Goal: Task Accomplishment & Management: Manage account settings

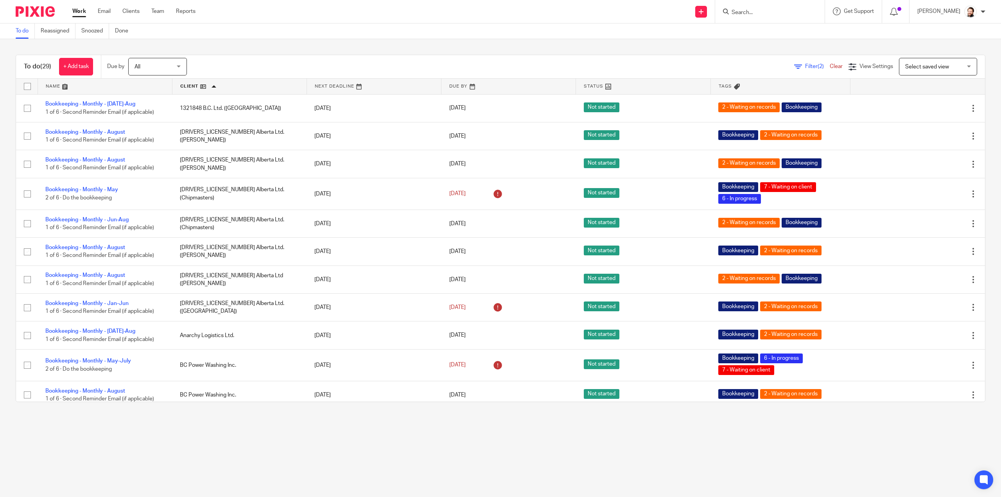
scroll to position [235, 0]
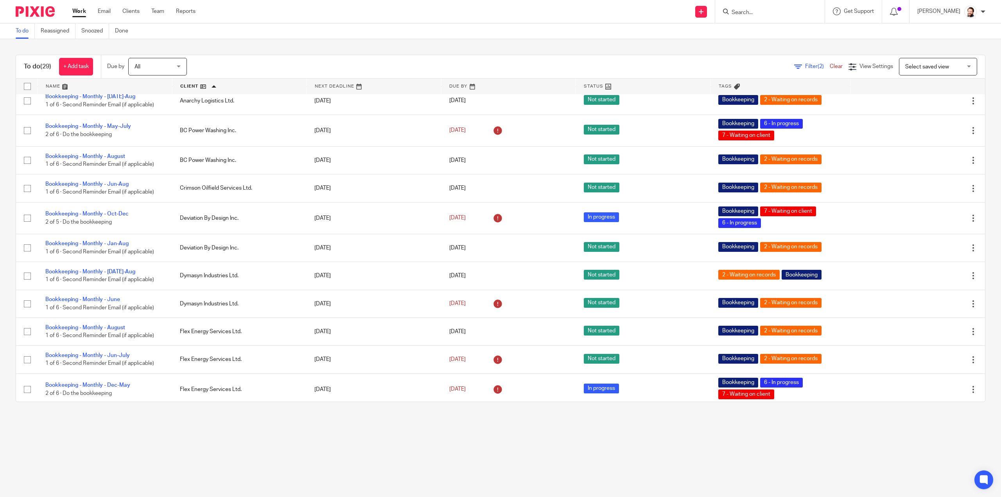
click at [746, 13] on input "Search" at bounding box center [766, 12] width 70 height 7
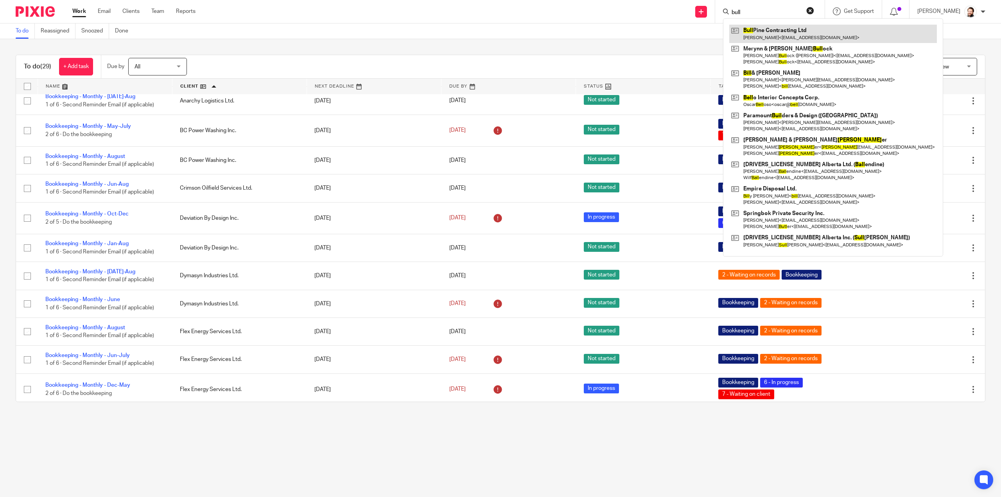
type input "bull"
click at [772, 32] on link at bounding box center [833, 34] width 208 height 18
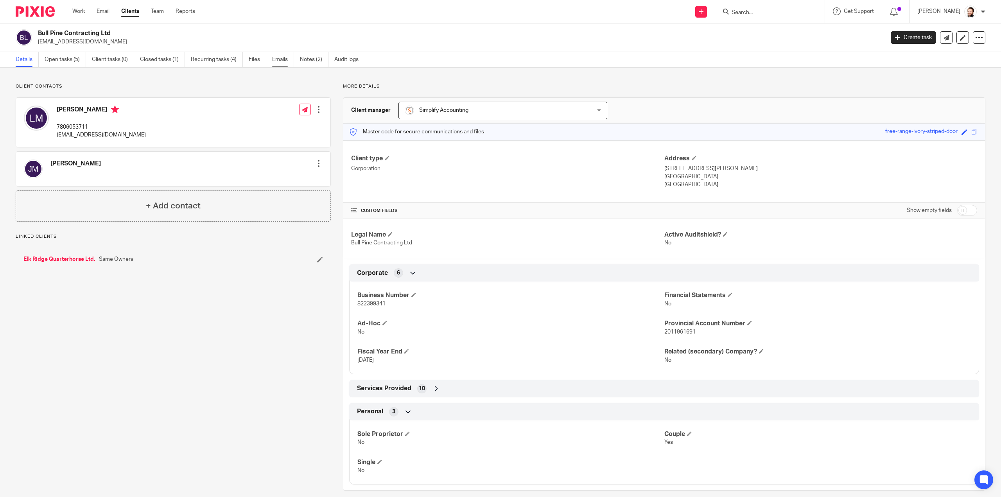
click at [275, 57] on link "Emails" at bounding box center [283, 59] width 22 height 15
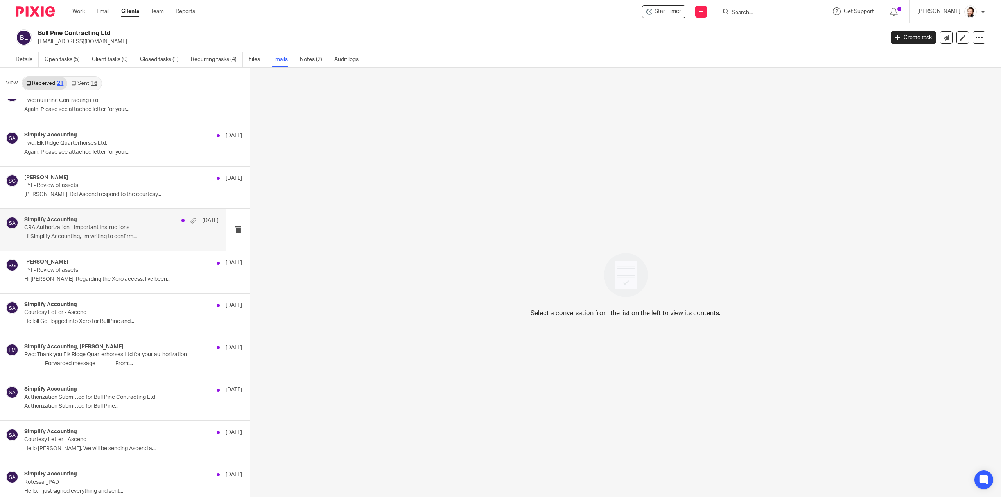
scroll to position [481, 0]
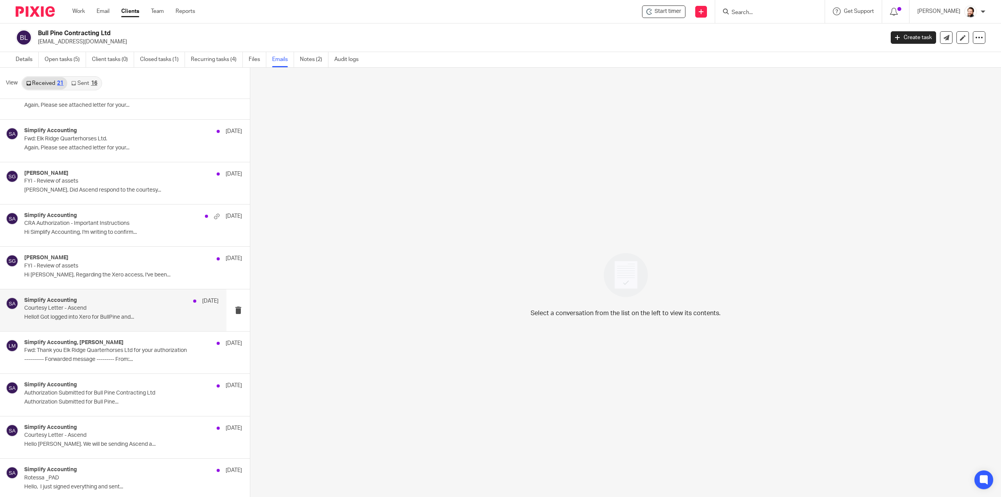
click at [73, 306] on p "Courtesy Letter - Ascend" at bounding box center [102, 308] width 156 height 7
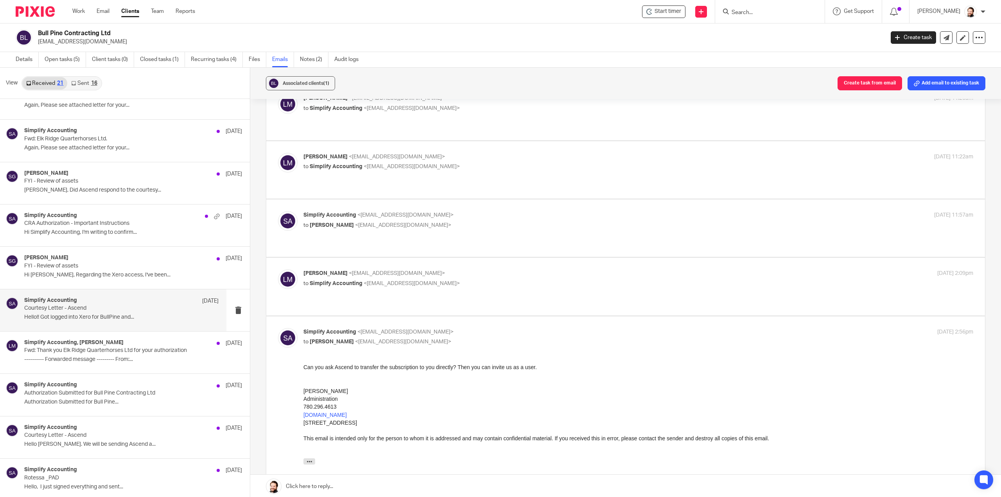
scroll to position [156, 0]
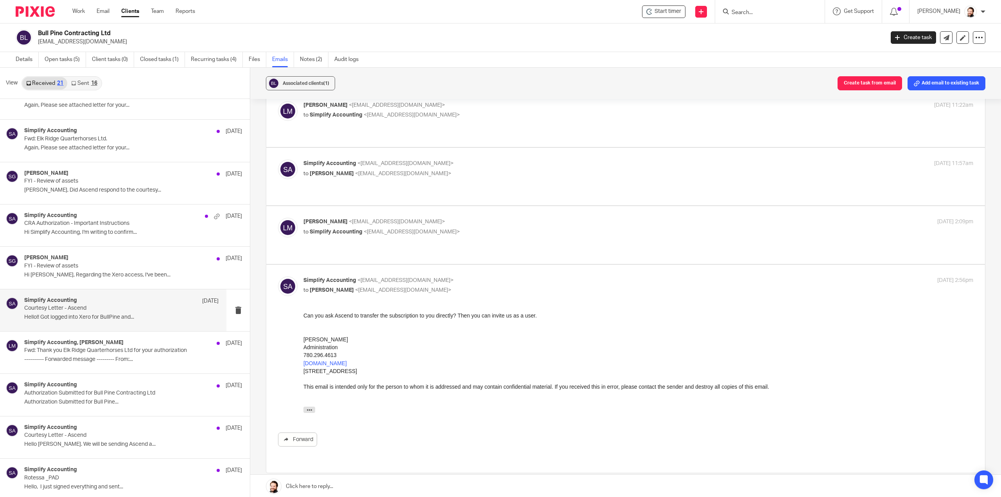
click at [350, 225] on label at bounding box center [625, 234] width 718 height 57
click at [278, 218] on input "checkbox" at bounding box center [278, 217] width 0 height 0
checkbox input "true"
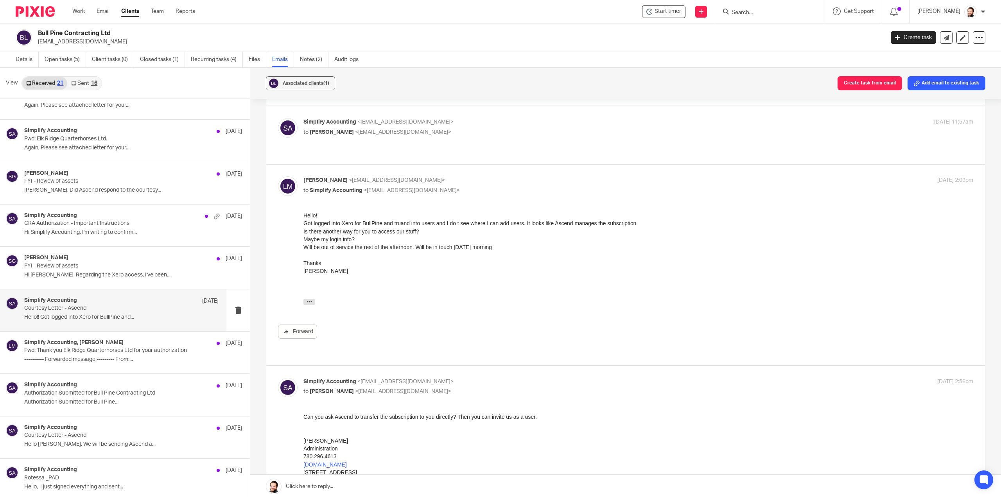
scroll to position [235, 0]
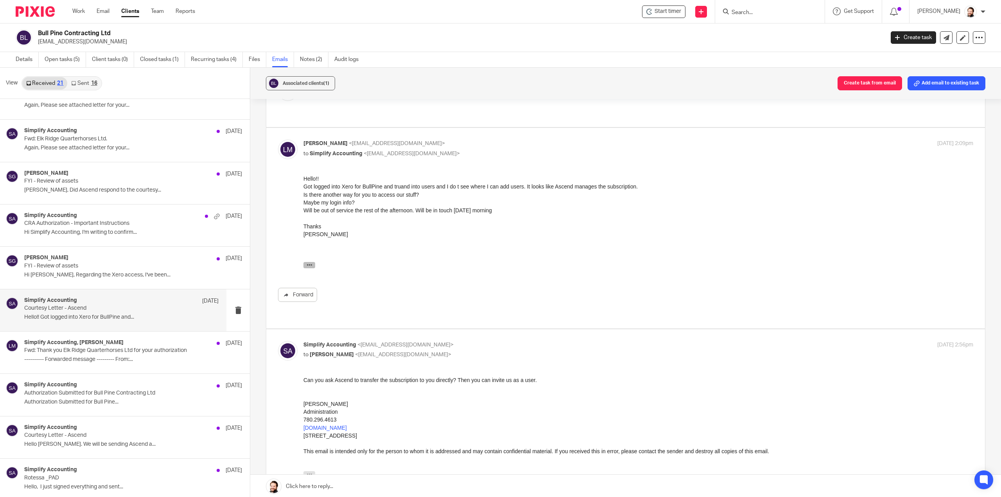
click at [308, 265] on icon "button" at bounding box center [309, 265] width 6 height 6
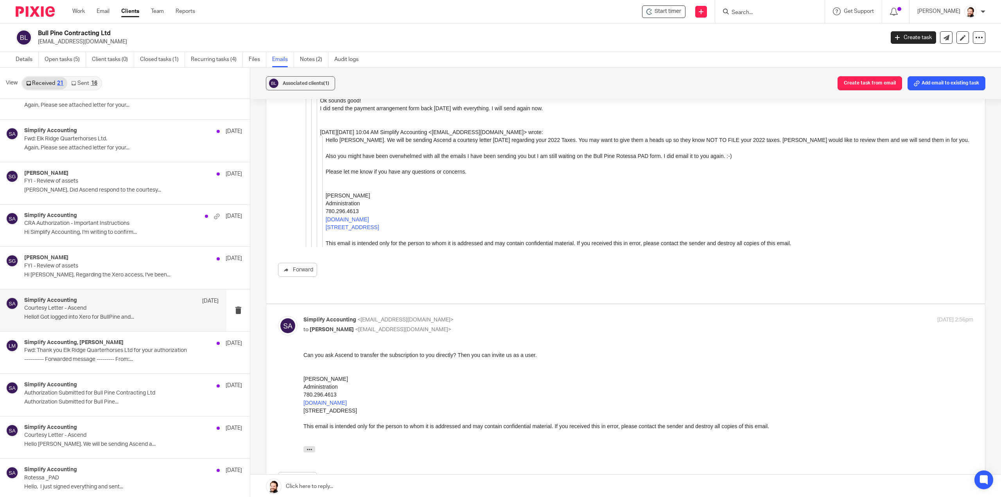
scroll to position [586, 0]
click at [309, 451] on div "On Wed, May 28, 2025 at 2:09 PM Lori McFadyen < lori231@telus.net > wrote: Hell…" at bounding box center [638, 449] width 670 height 10
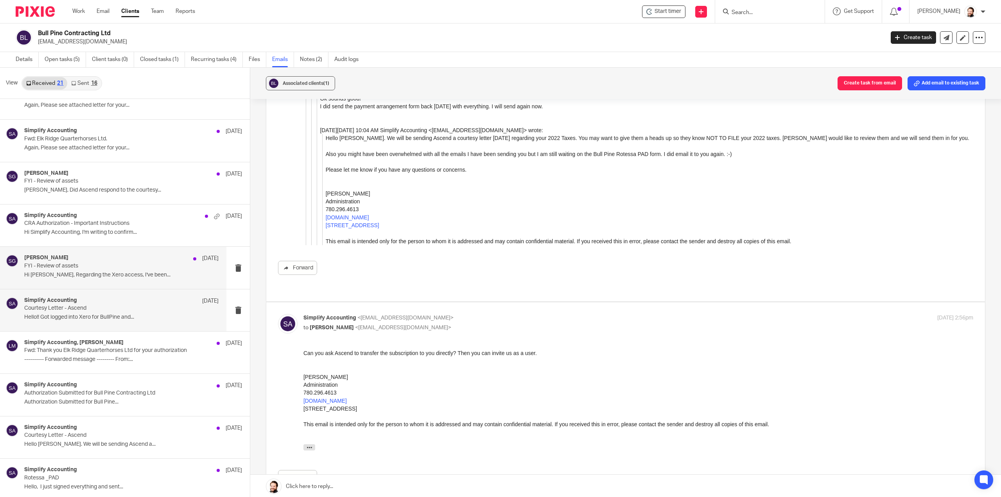
click at [100, 254] on div "Shawn Gander Jun 4" at bounding box center [121, 258] width 194 height 8
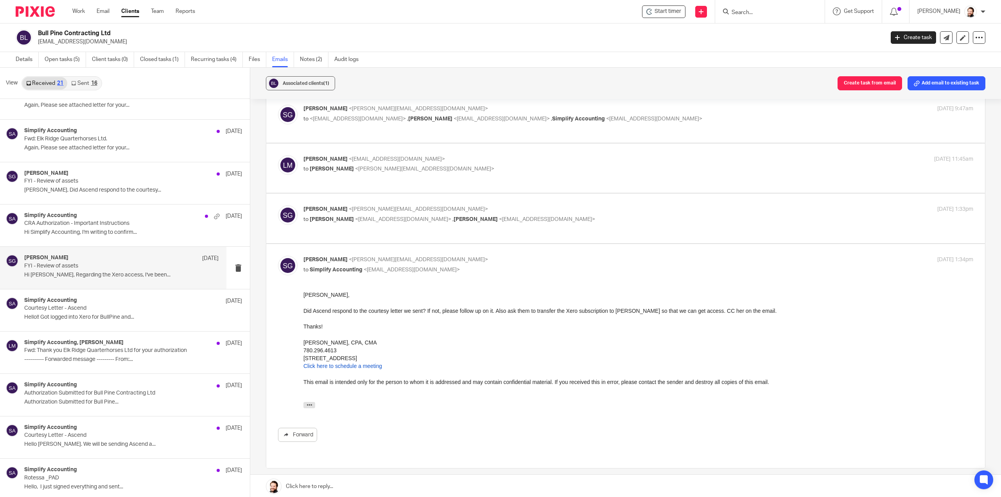
scroll to position [98, 0]
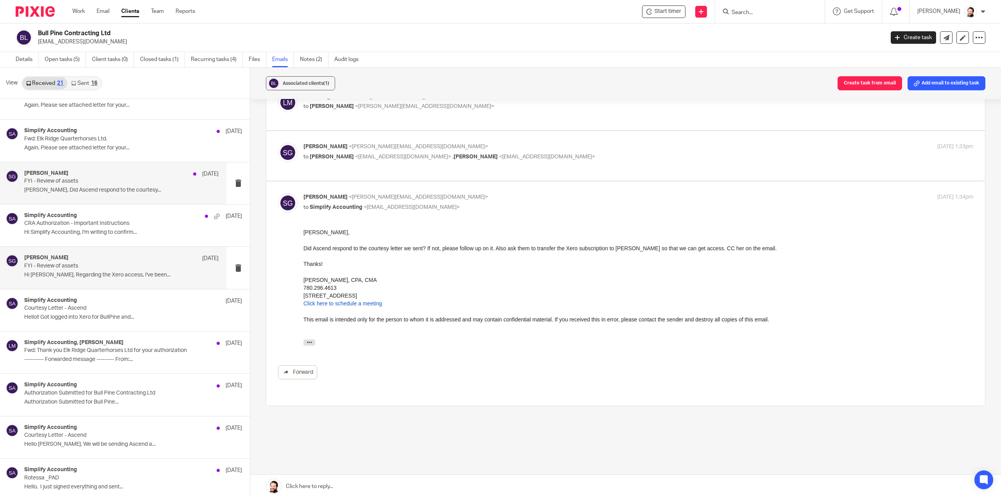
click at [77, 183] on div "Shawn Gander Jun 4 FYI - Review of assets Doria, Did Ascend respond to the cour…" at bounding box center [121, 183] width 194 height 26
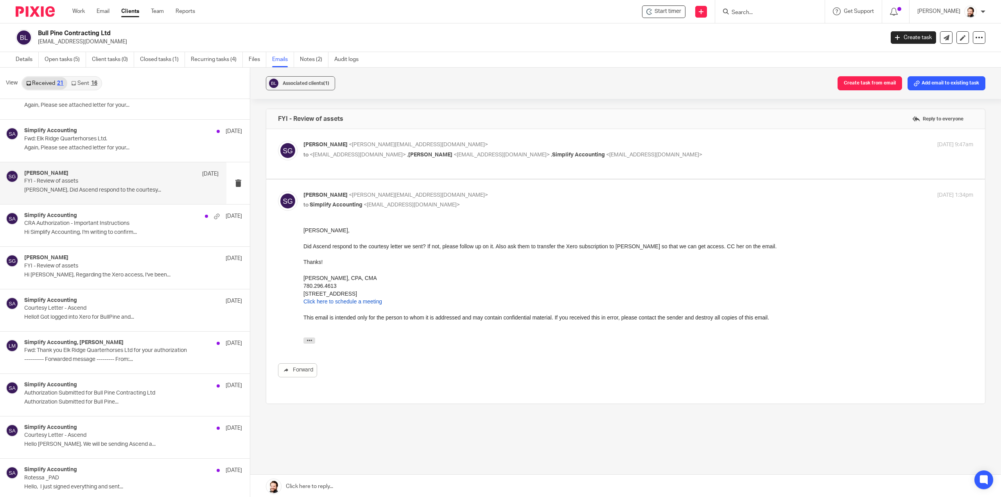
scroll to position [0, 0]
click at [431, 170] on label at bounding box center [625, 154] width 718 height 50
click at [278, 141] on input "checkbox" at bounding box center [278, 140] width 0 height 0
checkbox input "true"
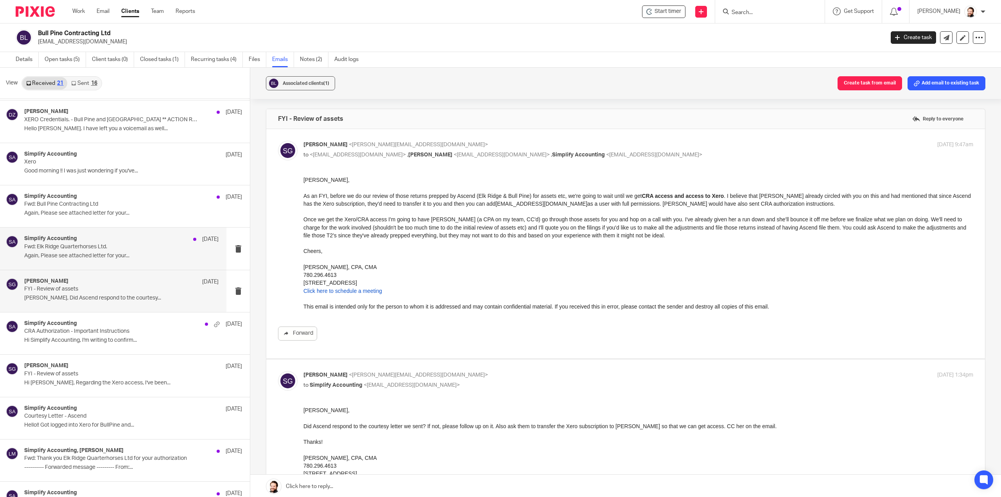
scroll to position [363, 0]
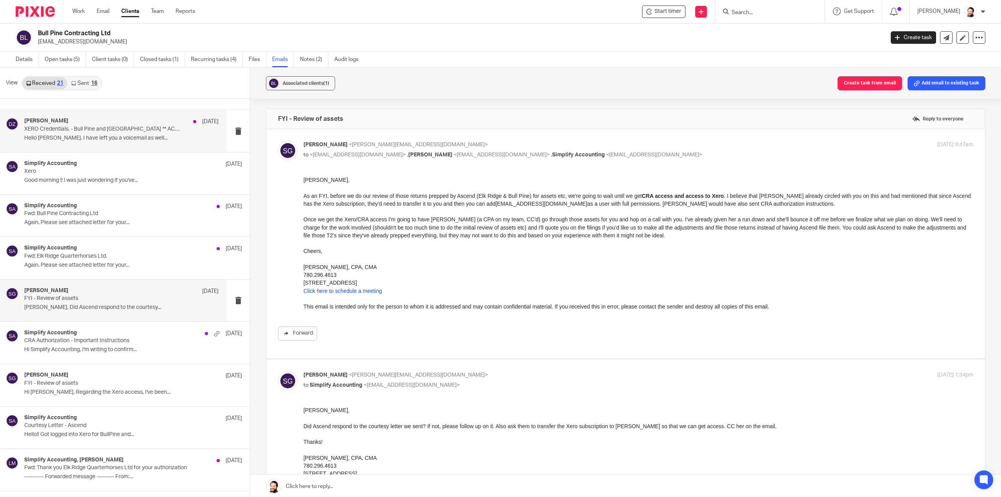
drag, startPoint x: 125, startPoint y: 136, endPoint x: 129, endPoint y: 138, distance: 4.4
click at [127, 136] on p "Hello Lori. I have left you a voicemail as well..." at bounding box center [121, 138] width 194 height 7
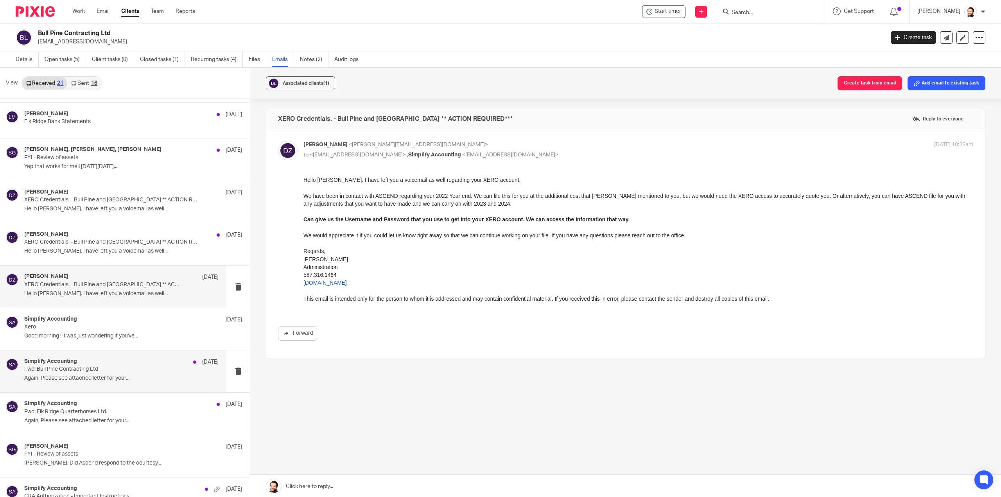
scroll to position [207, 0]
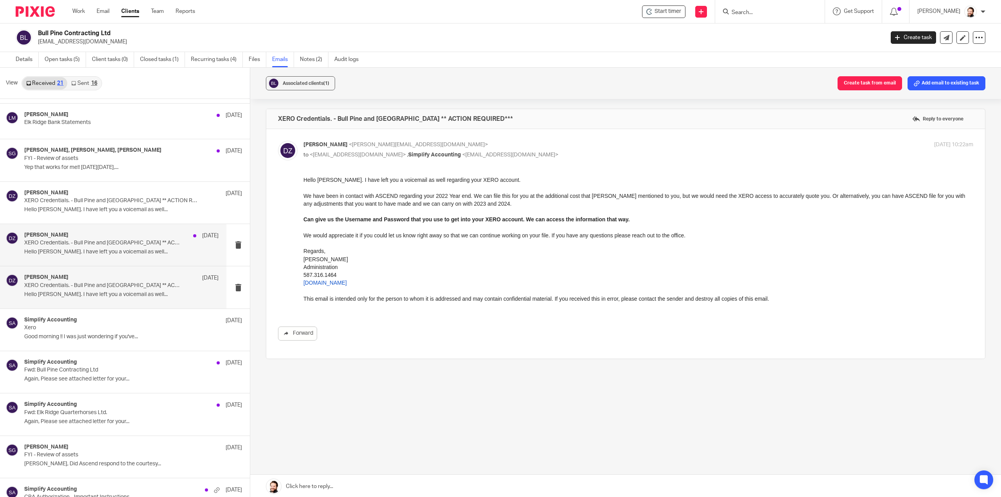
click at [104, 252] on p "Hello [PERSON_NAME]. I have left you a voicemail as well..." at bounding box center [121, 252] width 194 height 7
click at [149, 210] on p "Hello [PERSON_NAME]. I have left you a voicemail as well..." at bounding box center [121, 209] width 194 height 7
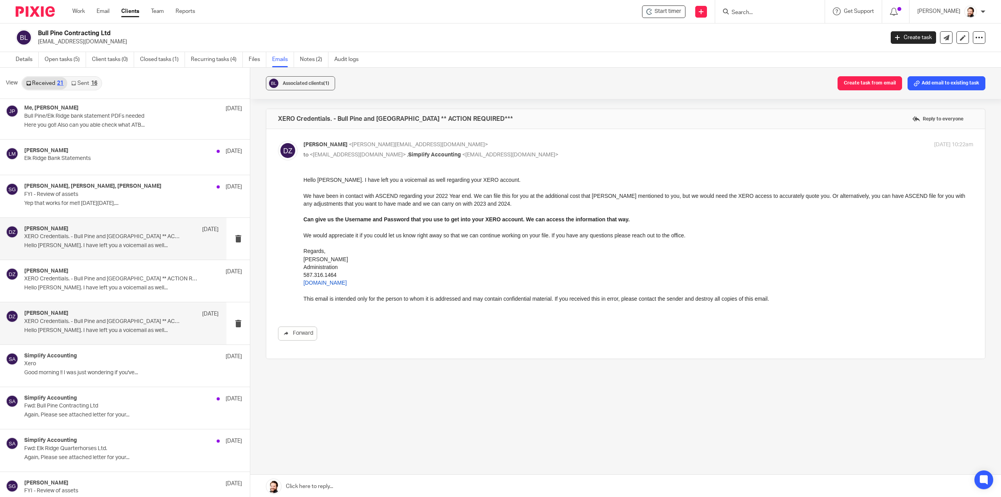
scroll to position [129, 0]
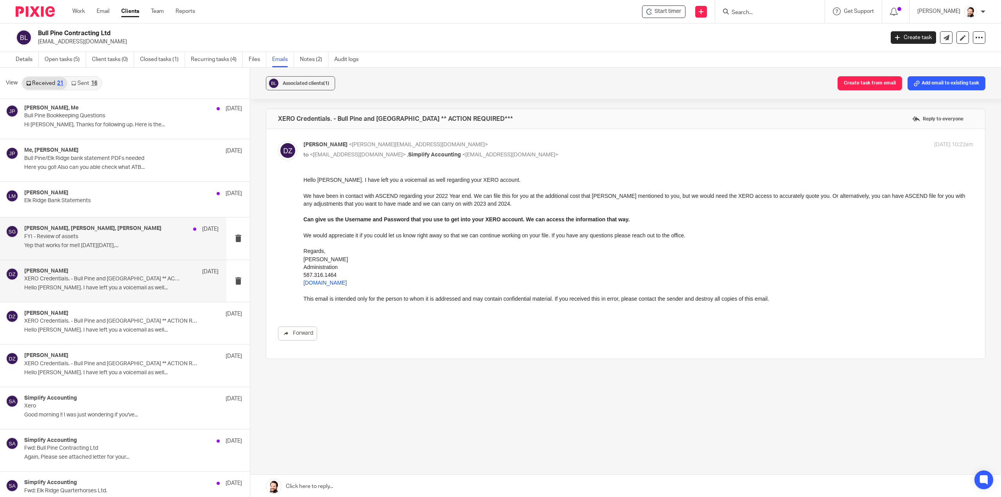
click at [95, 248] on div "Lori McFadyen, Tayler Lloyd, Shawn Gander Jun 24 FYI - Review of assets Yep tha…" at bounding box center [121, 238] width 194 height 26
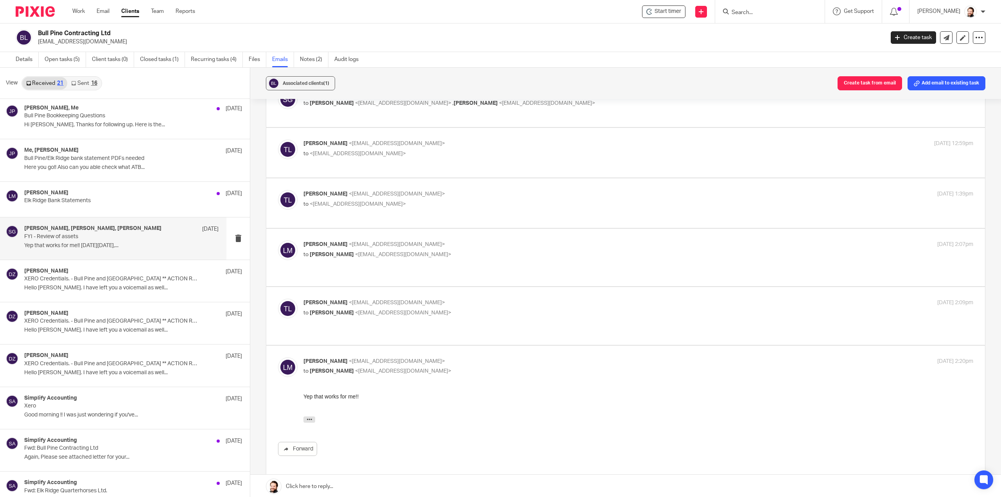
scroll to position [161, 0]
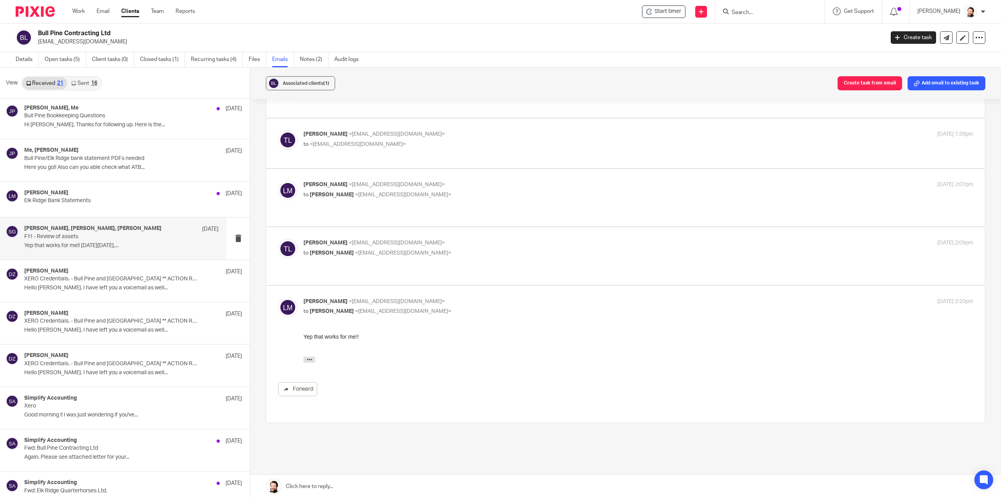
drag, startPoint x: 311, startPoint y: 362, endPoint x: 318, endPoint y: 359, distance: 7.4
click at [311, 362] on icon "button" at bounding box center [309, 359] width 6 height 6
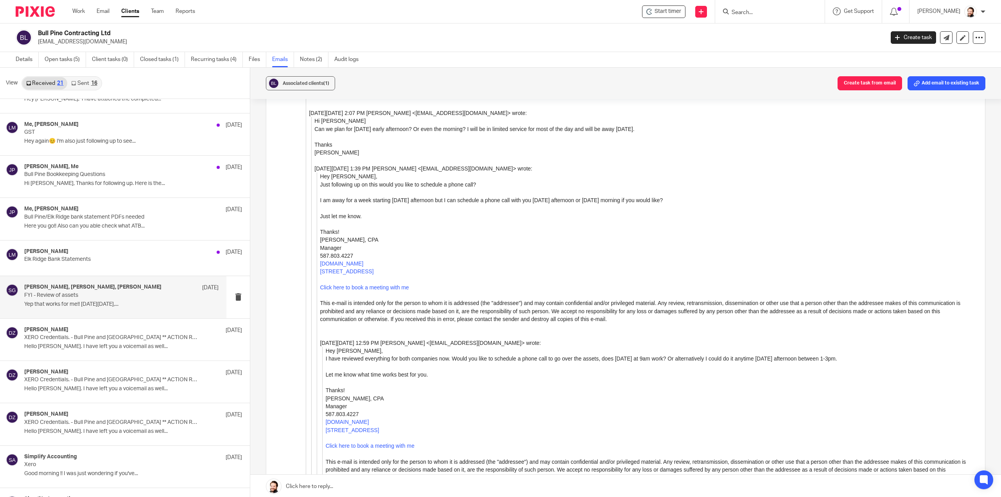
scroll to position [78, 0]
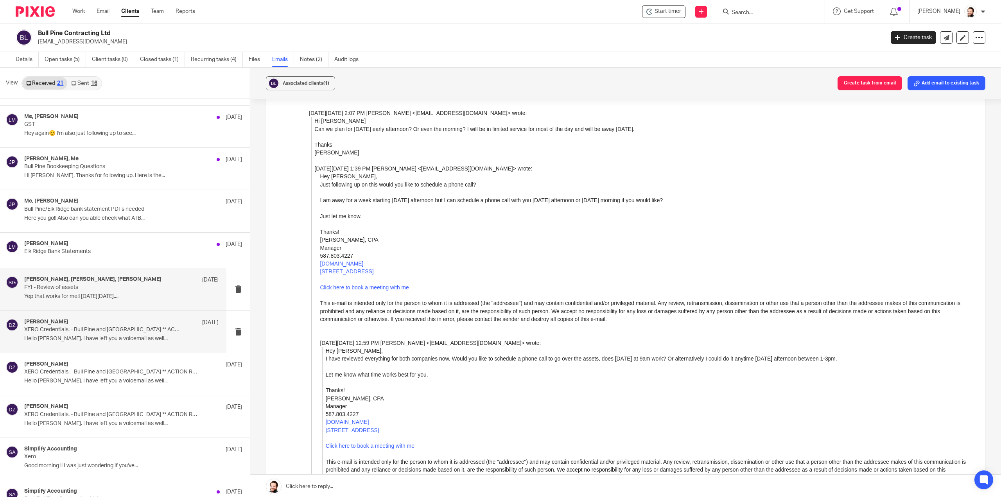
click at [135, 342] on div "Doria Zacharias Jun 18 XERO Credentials. - Bull Pine and Elk Ridge ** ACTION RE…" at bounding box center [121, 332] width 194 height 26
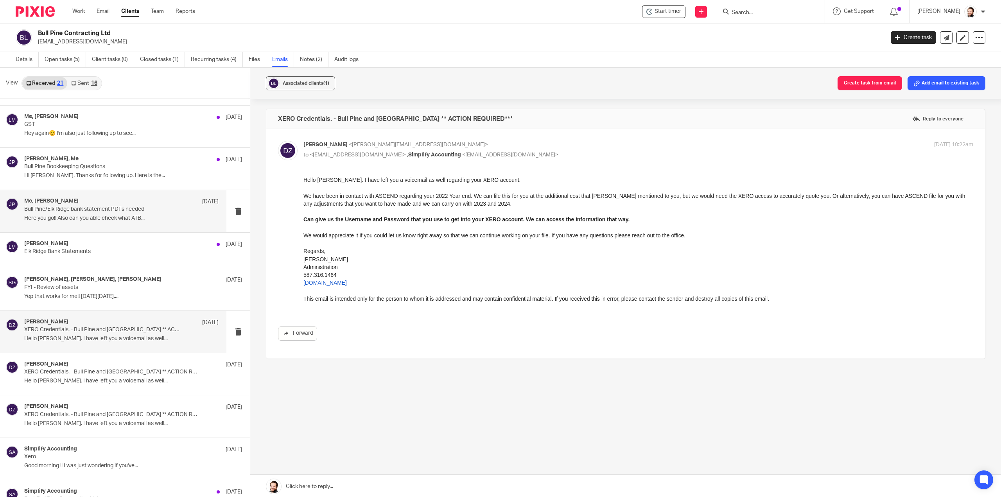
scroll to position [0, 0]
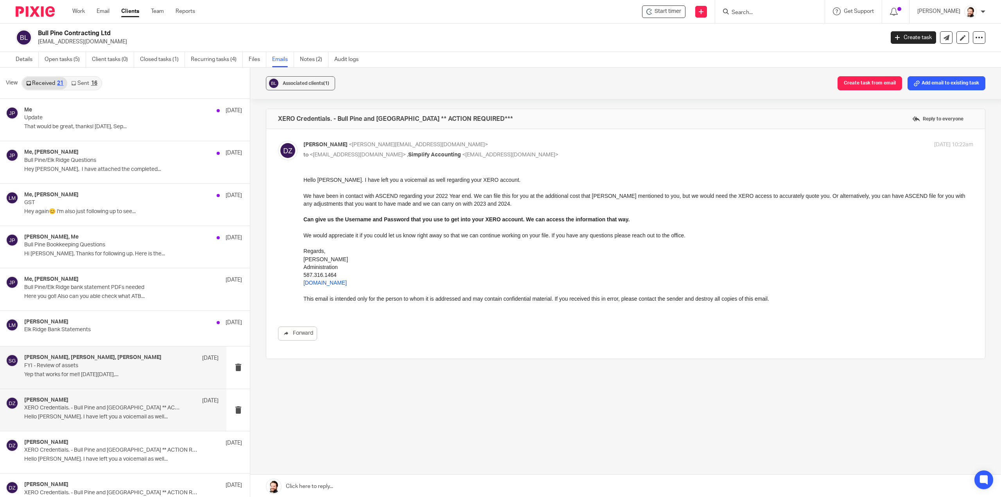
click at [116, 367] on p "FYI - Review of assets" at bounding box center [102, 365] width 156 height 7
click at [131, 366] on p "FYI - Review of assets" at bounding box center [102, 365] width 156 height 7
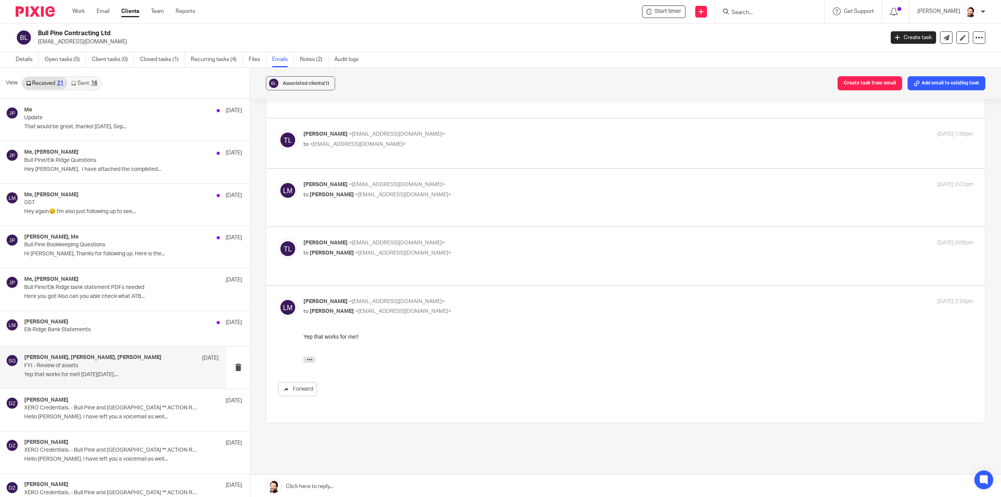
scroll to position [1, 0]
click at [340, 259] on label at bounding box center [625, 254] width 718 height 57
click at [278, 238] on input "checkbox" at bounding box center [278, 238] width 0 height 0
checkbox input "true"
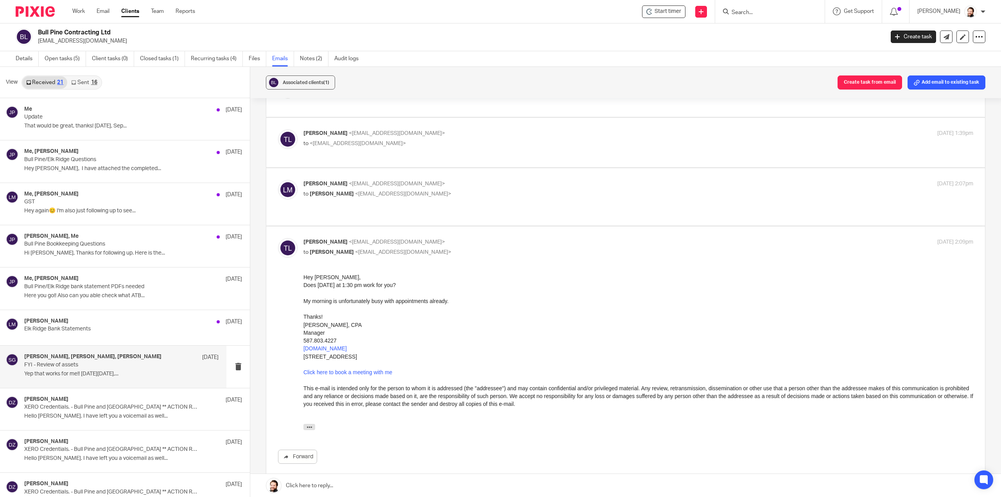
scroll to position [0, 0]
click at [406, 210] on label at bounding box center [625, 196] width 718 height 57
click at [278, 180] on input "checkbox" at bounding box center [278, 179] width 0 height 0
checkbox input "true"
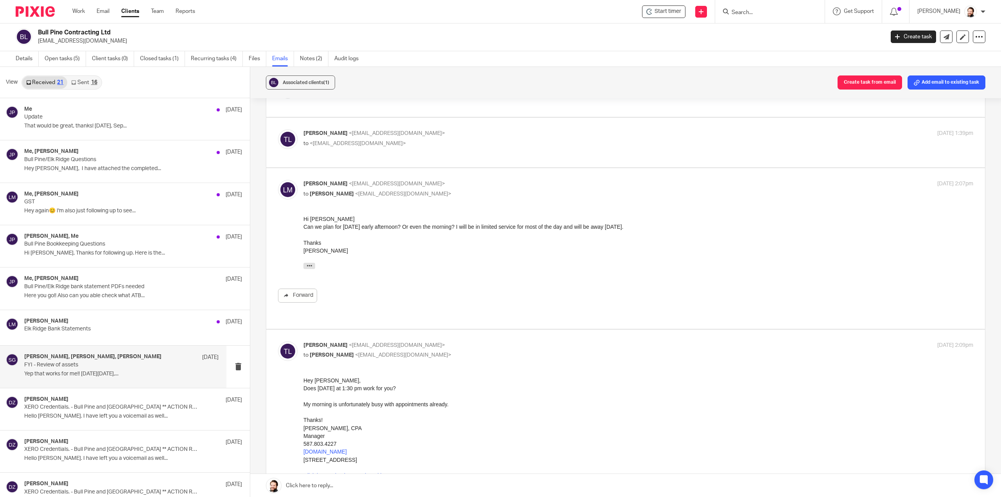
click at [390, 161] on label at bounding box center [625, 143] width 718 height 50
click at [278, 129] on input "checkbox" at bounding box center [278, 129] width 0 height 0
checkbox input "true"
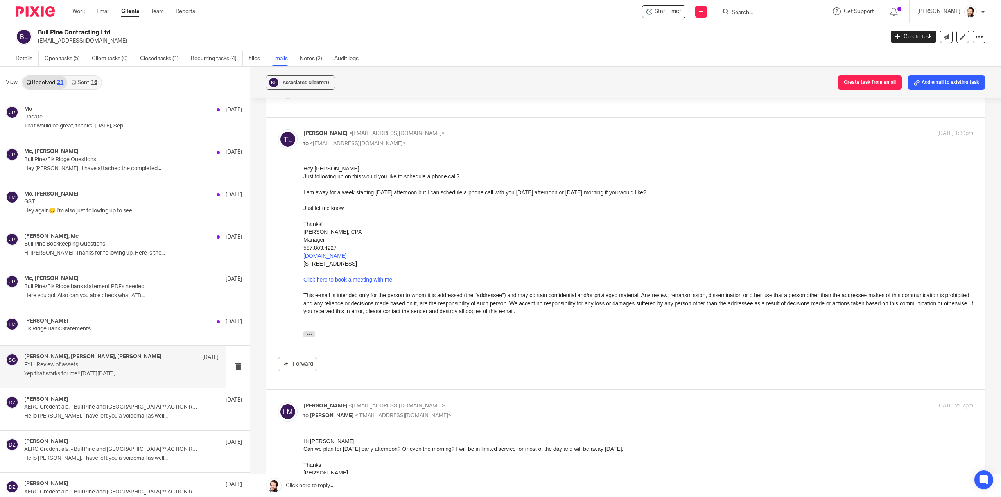
scroll to position [44, 0]
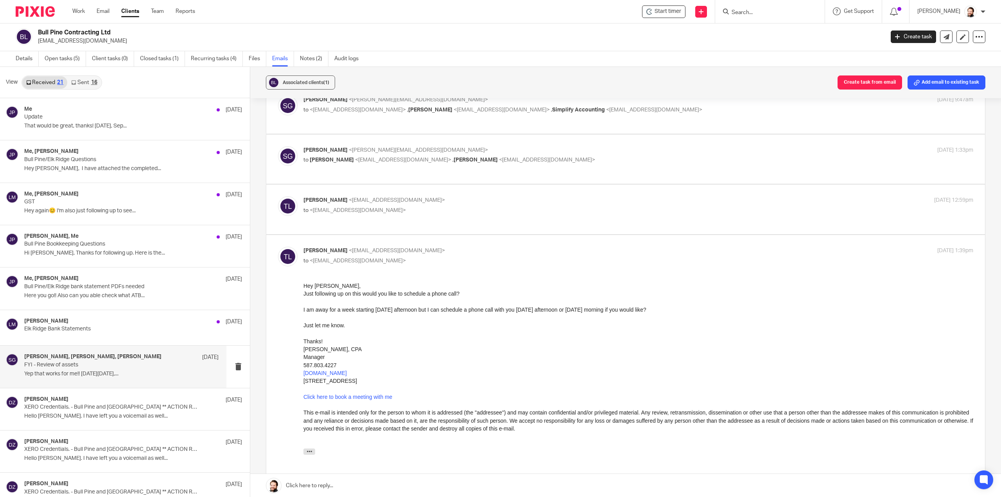
click at [351, 227] on label at bounding box center [625, 209] width 718 height 50
click at [278, 196] on input "checkbox" at bounding box center [278, 196] width 0 height 0
checkbox input "true"
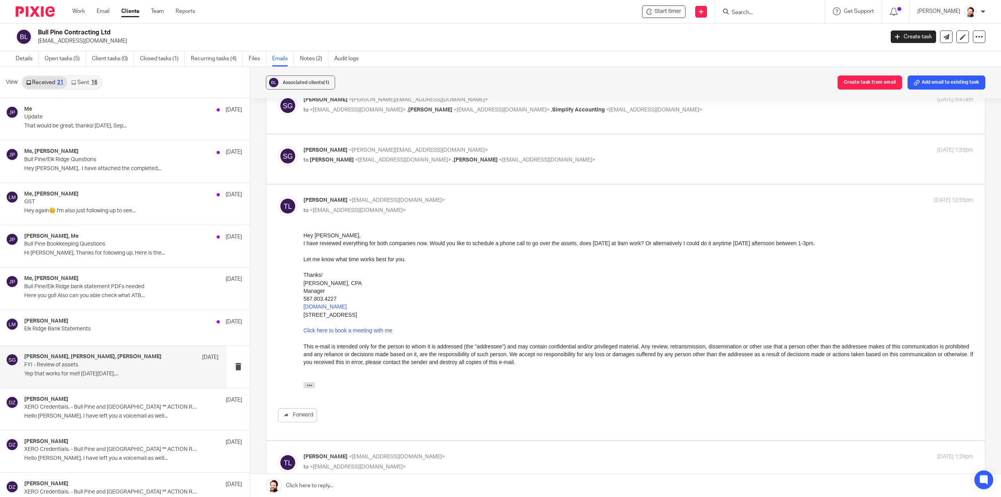
scroll to position [0, 0]
click at [383, 174] on label at bounding box center [625, 159] width 718 height 50
click at [278, 146] on input "checkbox" at bounding box center [278, 146] width 0 height 0
checkbox input "true"
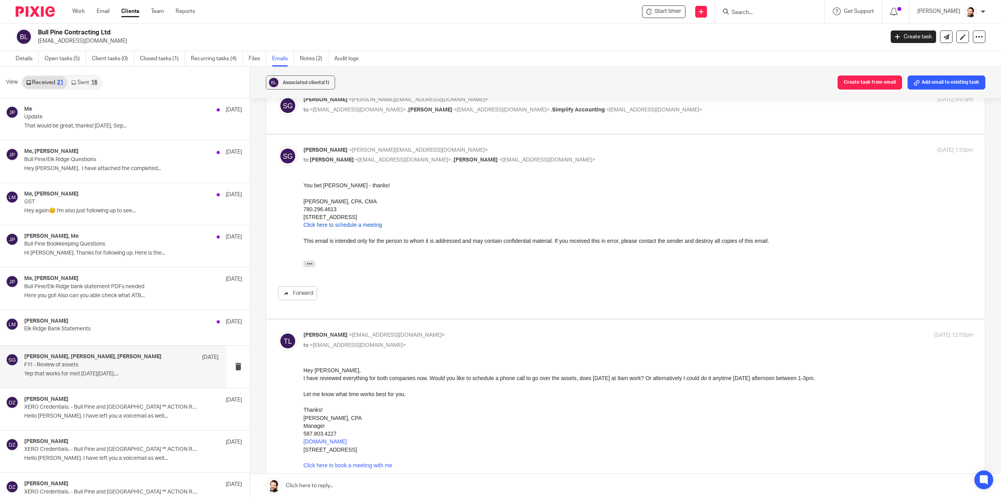
click at [387, 129] on label at bounding box center [625, 109] width 718 height 50
click at [278, 96] on input "checkbox" at bounding box center [278, 95] width 0 height 0
checkbox input "true"
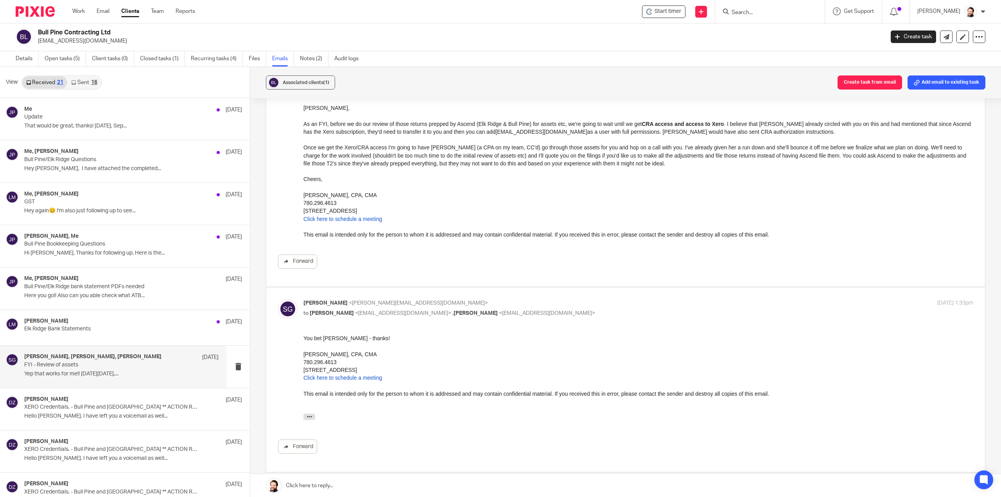
scroll to position [83, 0]
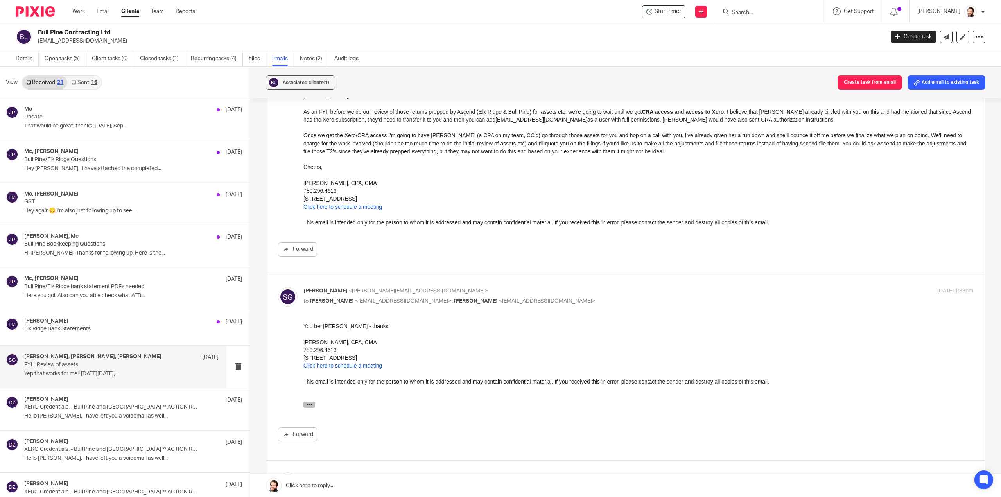
drag, startPoint x: 310, startPoint y: 405, endPoint x: 330, endPoint y: 401, distance: 20.0
click at [310, 405] on icon "button" at bounding box center [309, 404] width 6 height 6
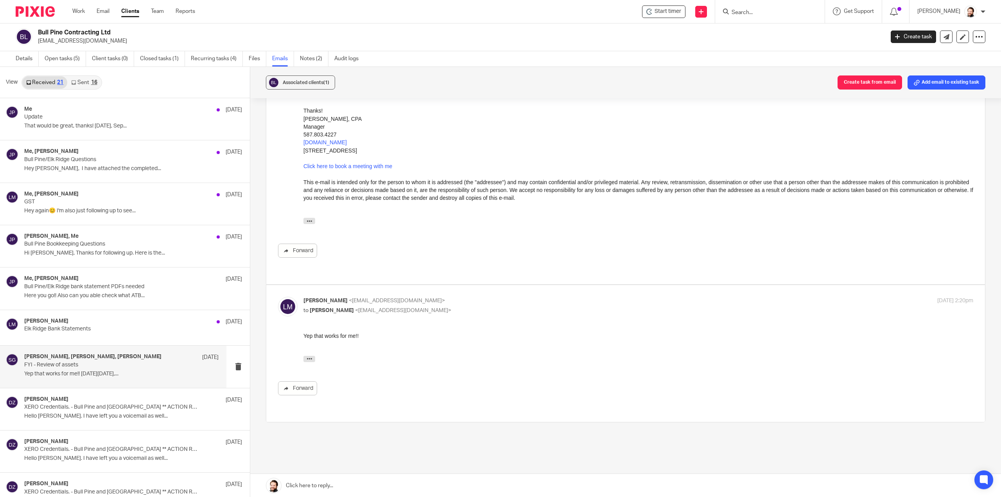
scroll to position [1451, 0]
click at [78, 10] on link "Work" at bounding box center [78, 11] width 13 height 8
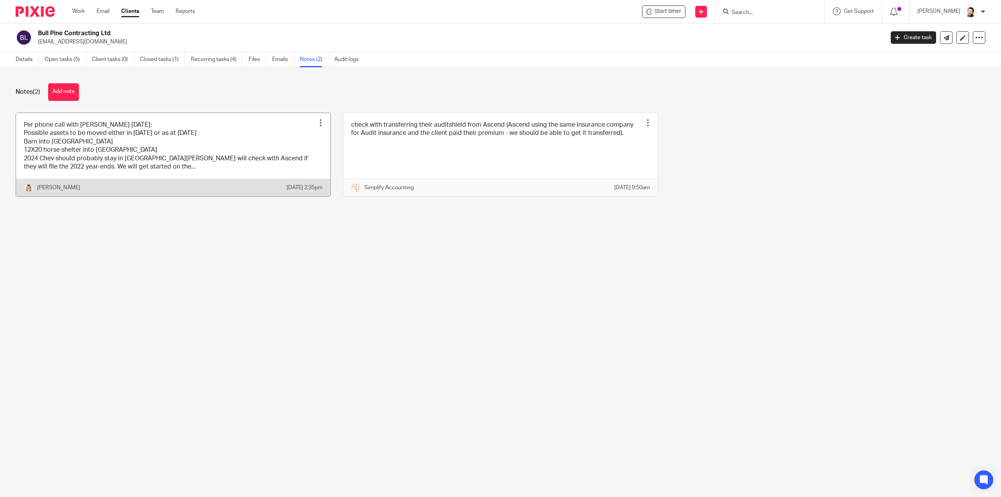
click at [205, 164] on link at bounding box center [173, 155] width 314 height 84
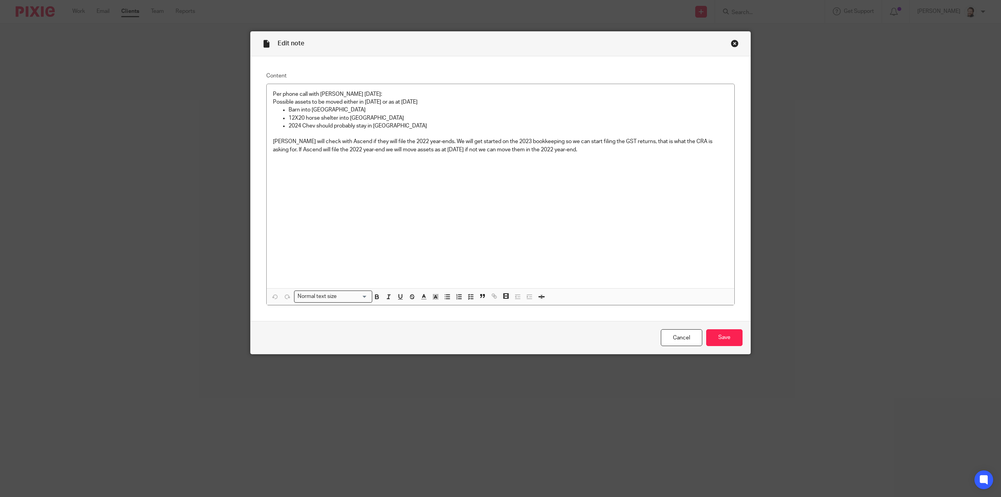
click at [731, 45] on div "Close this dialog window" at bounding box center [735, 43] width 8 height 8
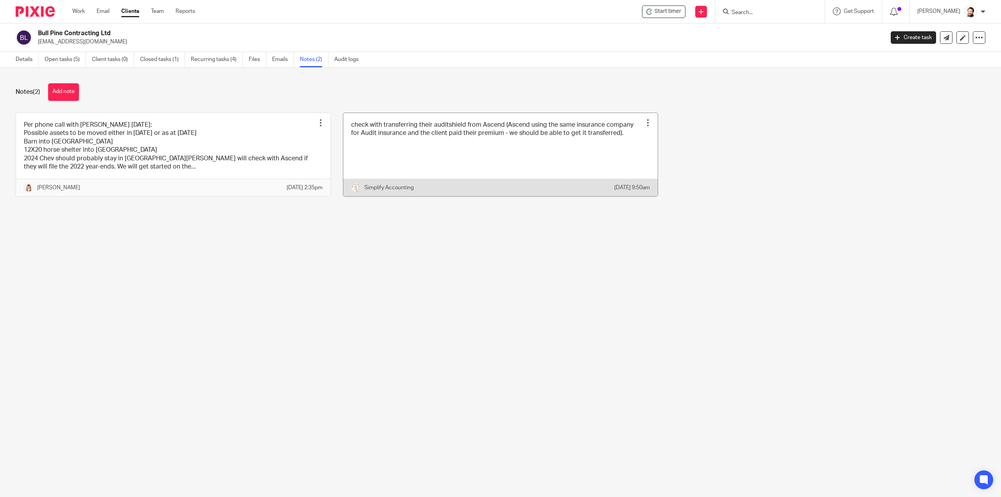
click at [424, 178] on link at bounding box center [500, 155] width 314 height 84
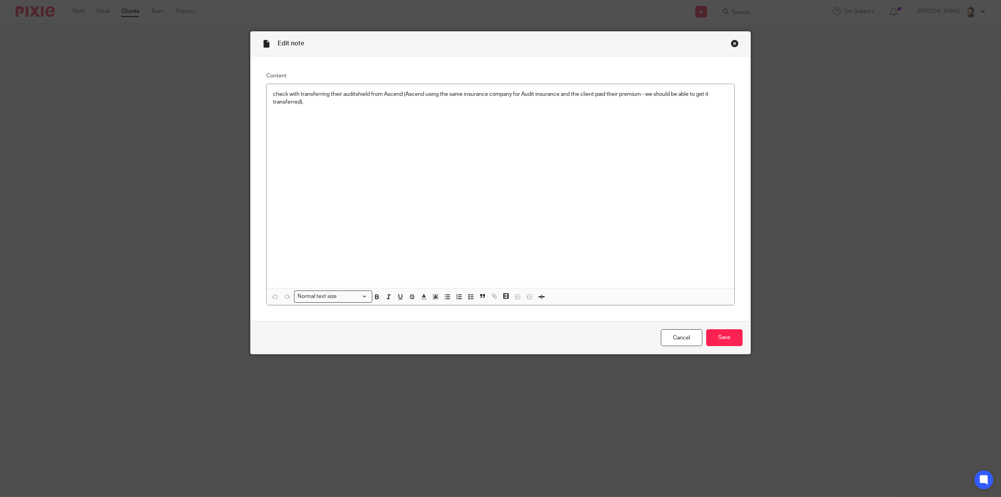
click at [734, 44] on div "Close this dialog window" at bounding box center [735, 43] width 8 height 8
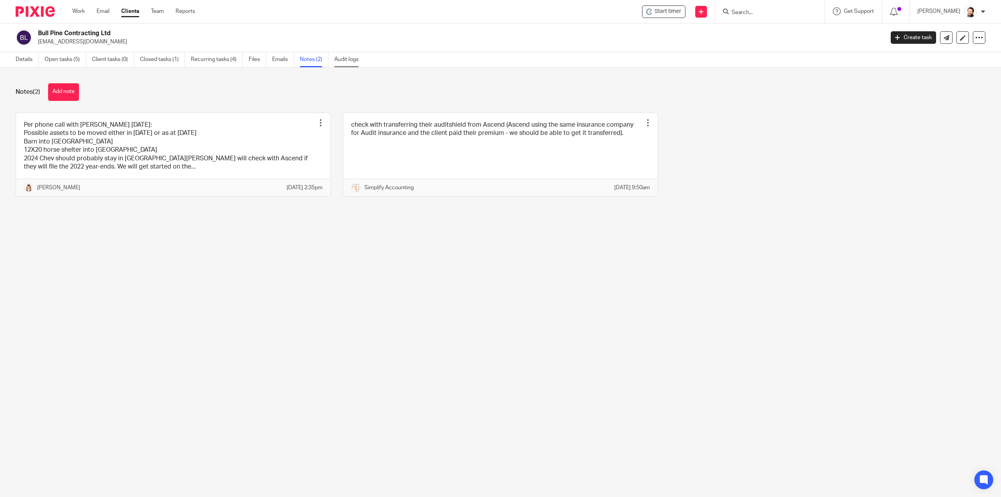
click at [346, 63] on link "Audit logs" at bounding box center [349, 59] width 30 height 15
click at [279, 60] on link "Emails" at bounding box center [283, 59] width 22 height 15
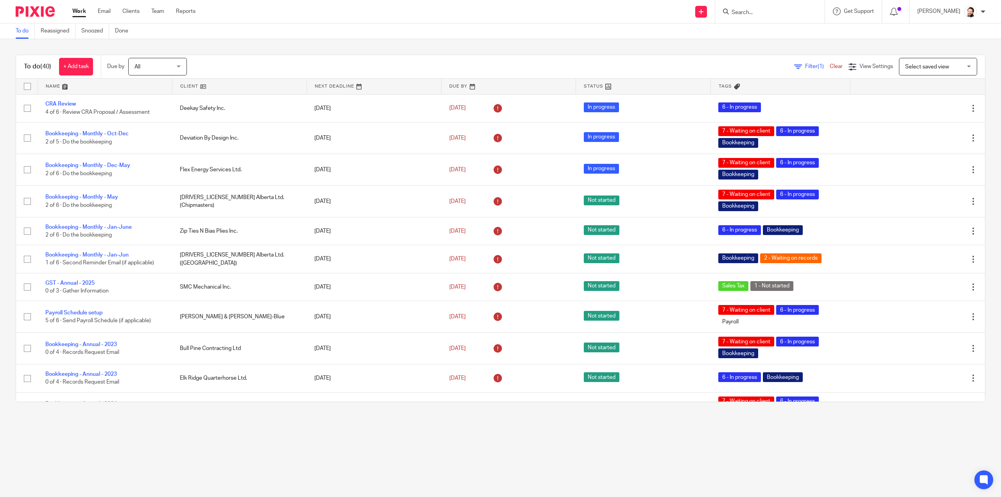
click at [805, 68] on span "Filter (1)" at bounding box center [817, 66] width 25 height 5
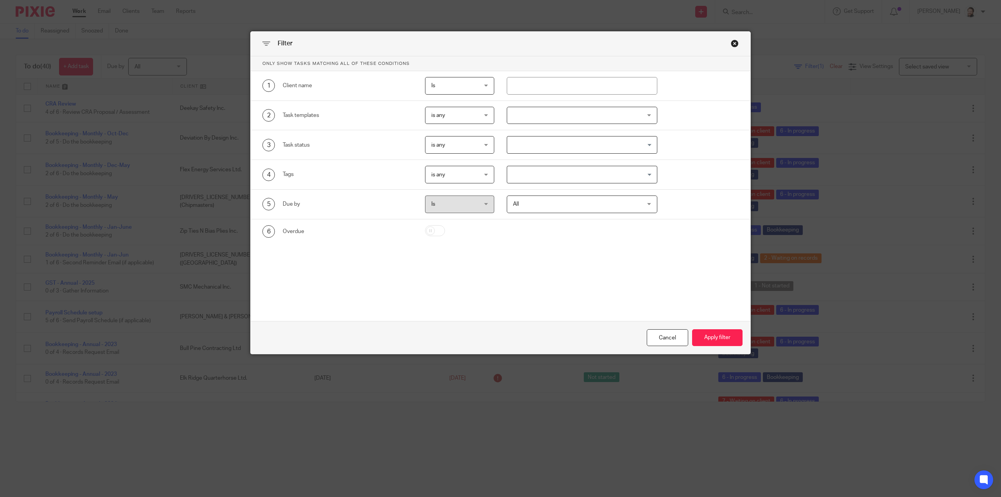
click at [552, 115] on div at bounding box center [582, 116] width 150 height 18
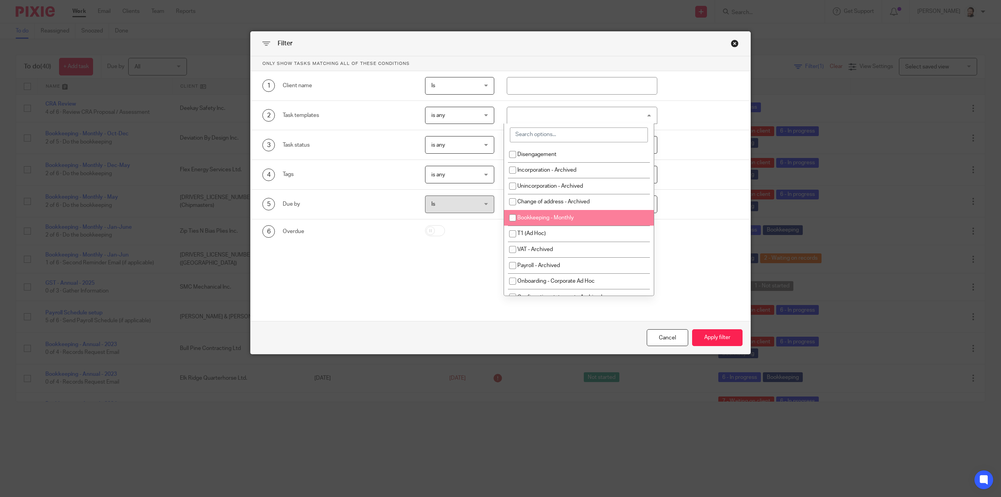
click at [560, 216] on span "Bookkeeping - Monthly" at bounding box center [545, 217] width 56 height 5
checkbox input "true"
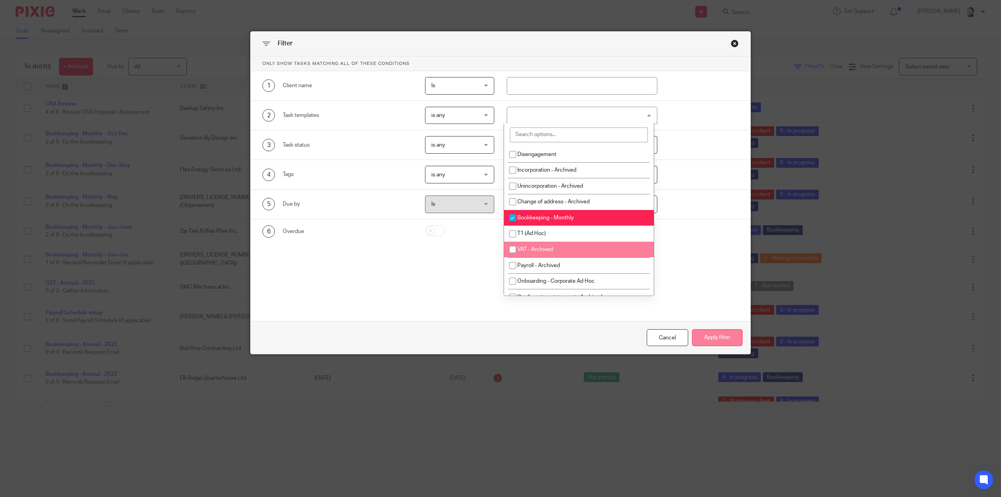
click at [728, 343] on button "Apply filter" at bounding box center [717, 337] width 50 height 17
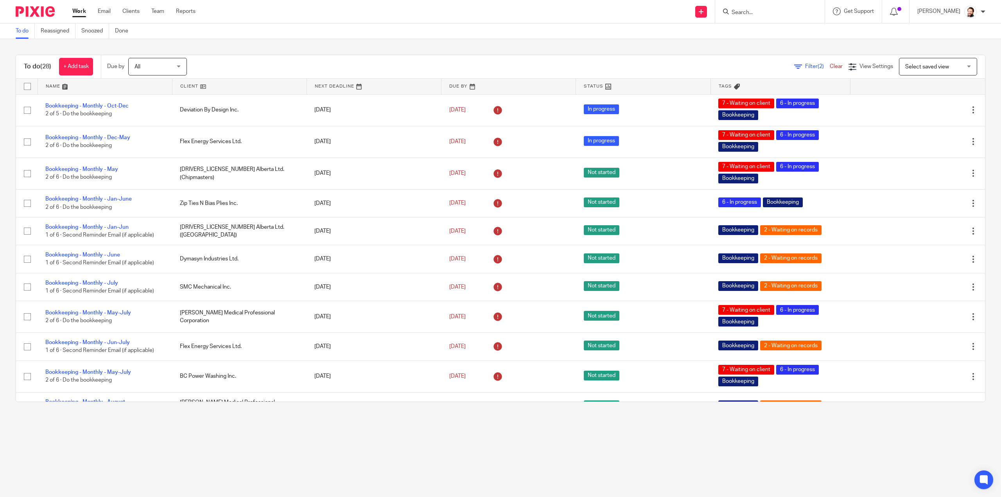
click at [198, 86] on link at bounding box center [239, 87] width 134 height 16
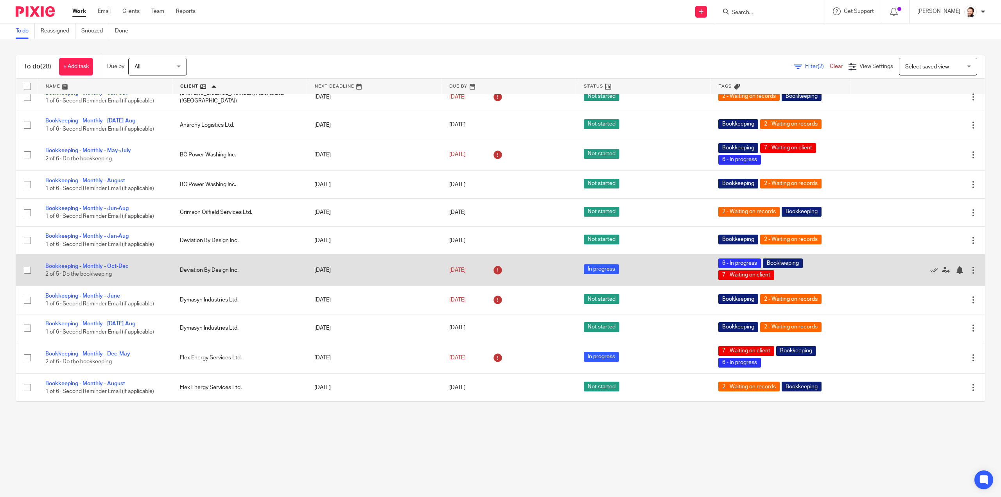
scroll to position [235, 0]
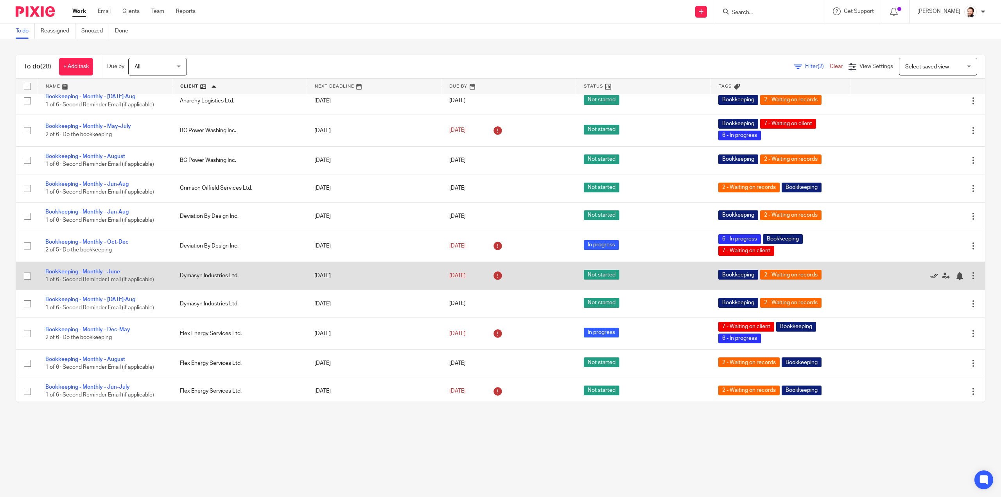
click at [930, 276] on icon at bounding box center [934, 276] width 8 height 8
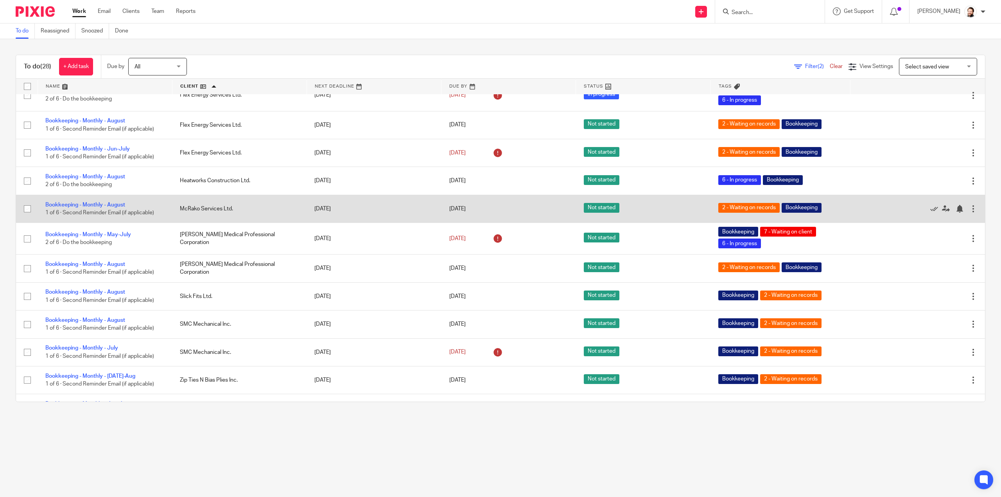
scroll to position [461, 0]
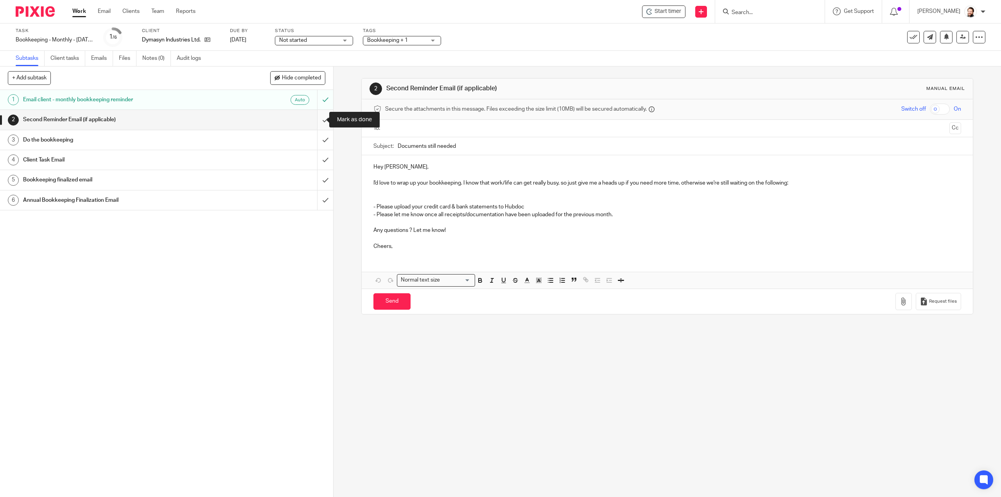
click at [317, 121] on input "submit" at bounding box center [166, 120] width 333 height 20
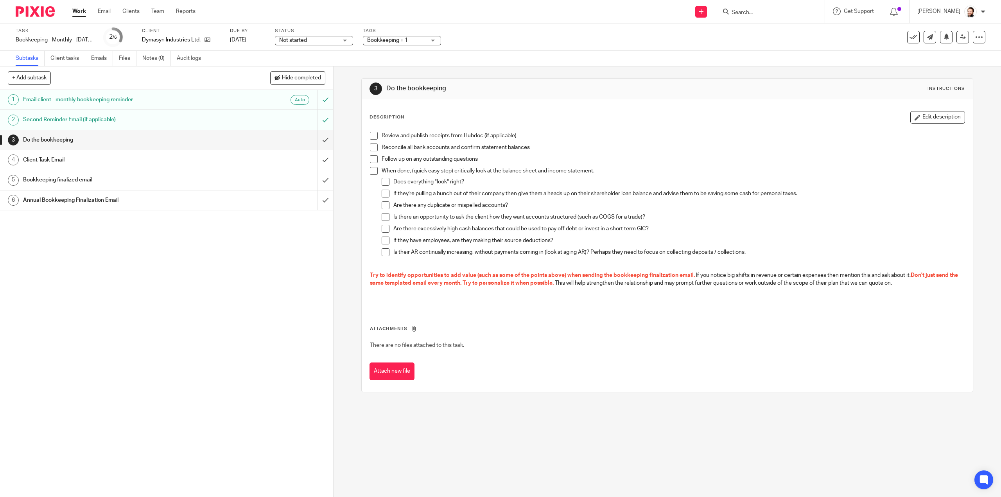
drag, startPoint x: 374, startPoint y: 137, endPoint x: 372, endPoint y: 141, distance: 4.6
click at [374, 137] on span at bounding box center [374, 136] width 8 height 8
click at [370, 160] on span at bounding box center [374, 159] width 8 height 8
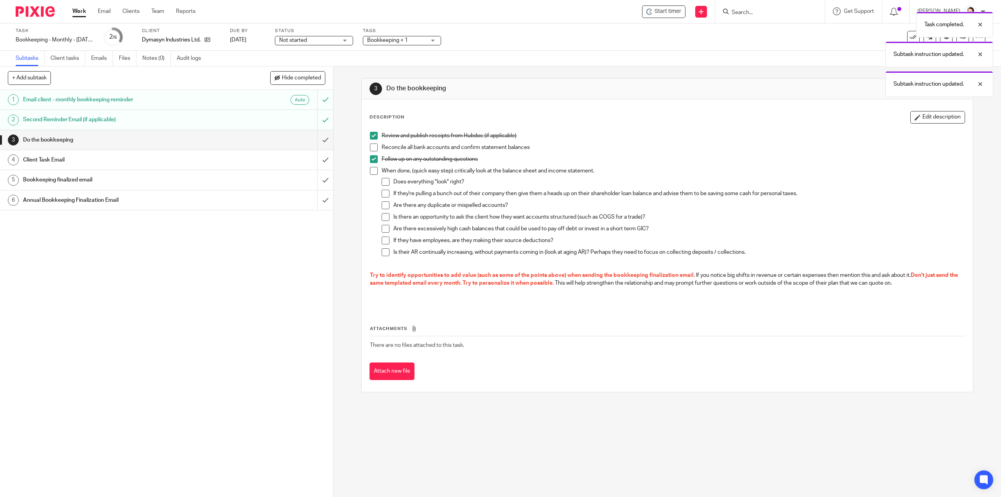
click at [381, 47] on div "Task Bookkeeping - Monthly - Jul-Aug Save Bookkeeping - Monthly - Jul-Aug 2 /6 …" at bounding box center [500, 36] width 1001 height 27
click at [386, 39] on span "Bookkeeping + 1" at bounding box center [387, 40] width 41 height 5
click at [381, 117] on span "2 - Waiting on records" at bounding box center [403, 118] width 54 height 5
checkbox input "false"
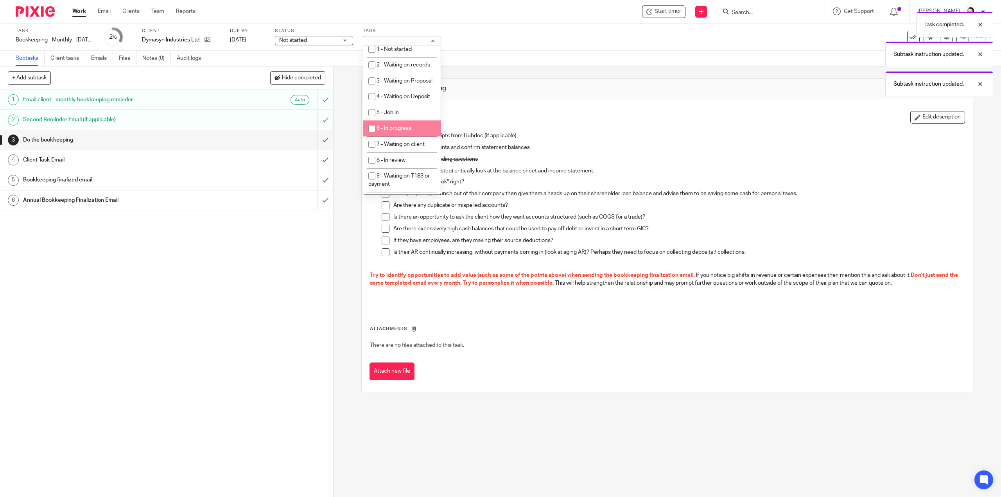
scroll to position [235, 0]
click at [402, 107] on span "6 - In progress" at bounding box center [393, 103] width 35 height 5
checkbox input "true"
click at [399, 128] on li "7 - Waiting on client" at bounding box center [401, 120] width 77 height 16
checkbox input "true"
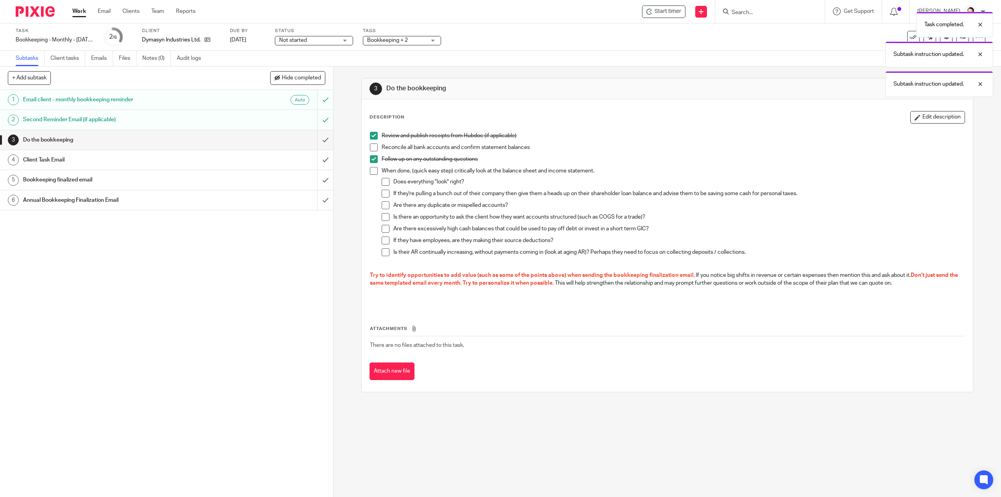
click at [807, 73] on div "Task completed. Subtask instruction updated. Subtask instruction updated." at bounding box center [746, 52] width 492 height 89
click at [980, 26] on div at bounding box center [973, 24] width 21 height 9
click at [979, 27] on div at bounding box center [973, 24] width 21 height 9
click at [934, 32] on div "See template in use Advanced task editor Copy task Change schedule Delete" at bounding box center [946, 37] width 78 height 13
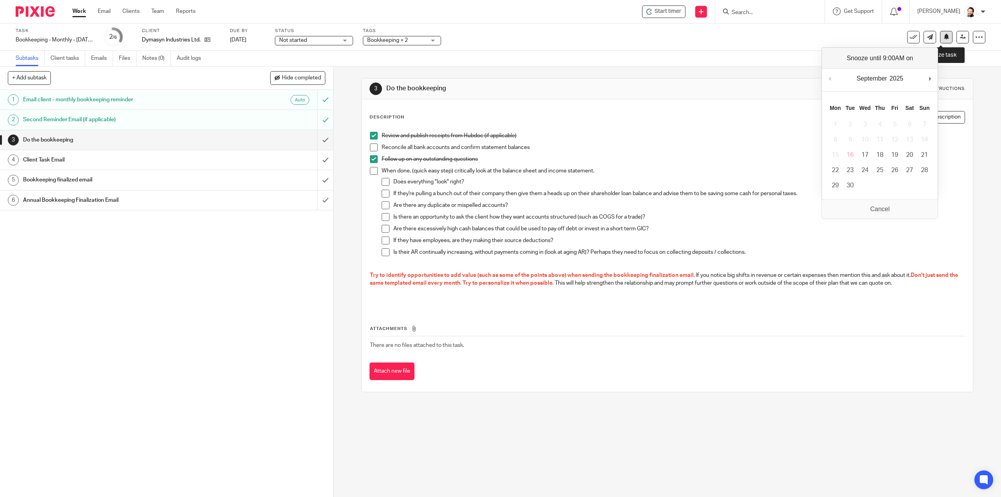
click at [943, 31] on button at bounding box center [946, 37] width 13 height 13
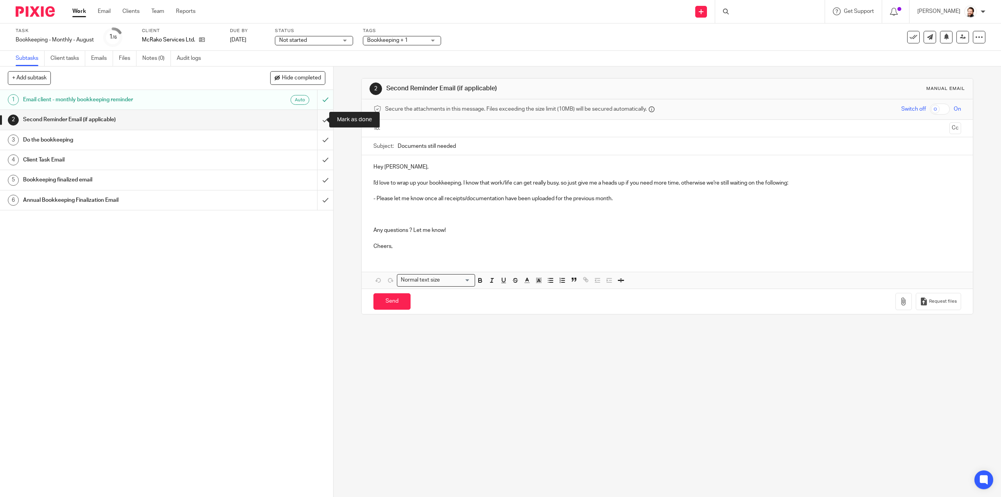
click at [323, 125] on input "submit" at bounding box center [166, 120] width 333 height 20
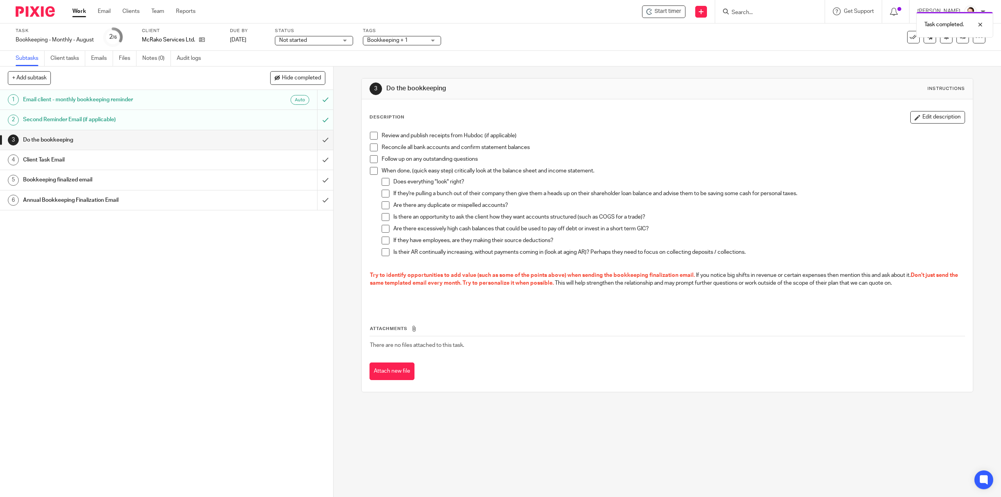
click at [374, 132] on span at bounding box center [374, 136] width 8 height 8
click at [371, 159] on span at bounding box center [374, 159] width 8 height 8
click at [392, 39] on span "Bookkeeping + 1" at bounding box center [387, 40] width 41 height 5
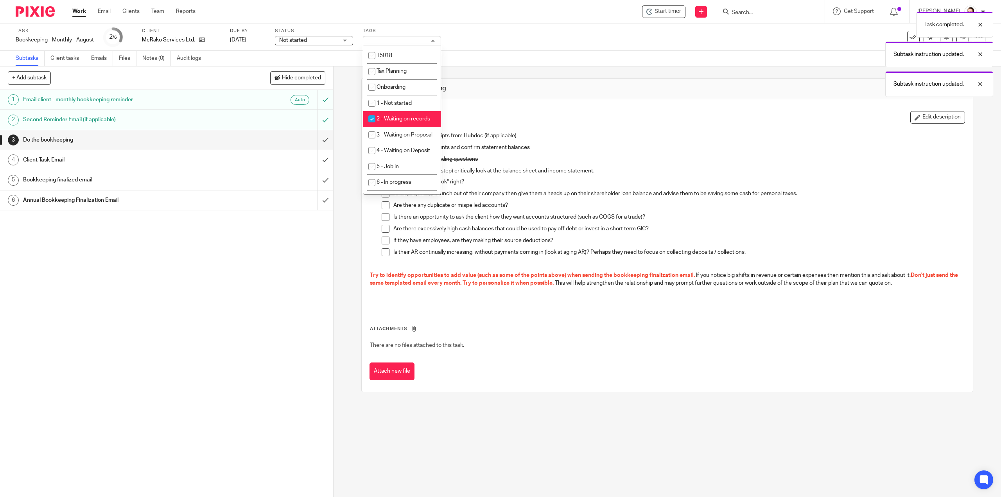
click at [402, 122] on li "2 - Waiting on records" at bounding box center [401, 119] width 77 height 16
checkbox input "false"
click at [403, 107] on span "6 - In progress" at bounding box center [393, 103] width 35 height 5
checkbox input "true"
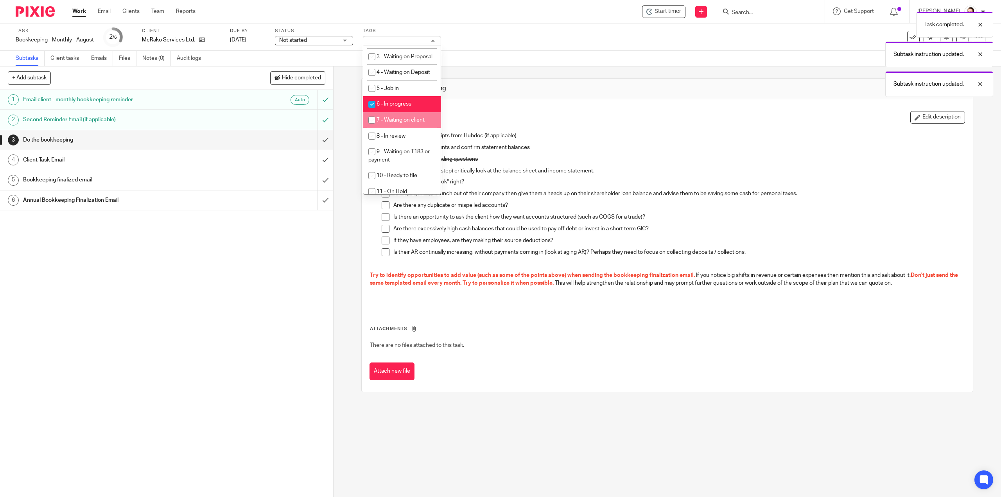
click at [398, 128] on li "7 - Waiting on client" at bounding box center [401, 120] width 77 height 16
checkbox input "true"
drag, startPoint x: 979, startPoint y: 55, endPoint x: 982, endPoint y: 34, distance: 21.3
click at [979, 54] on div at bounding box center [973, 54] width 21 height 9
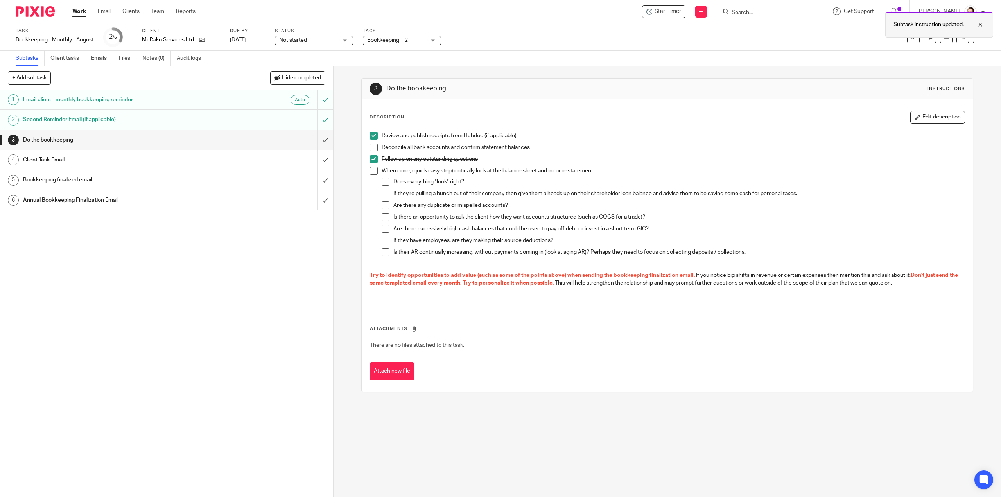
click at [982, 22] on div at bounding box center [973, 24] width 21 height 9
click at [940, 40] on button at bounding box center [946, 37] width 13 height 13
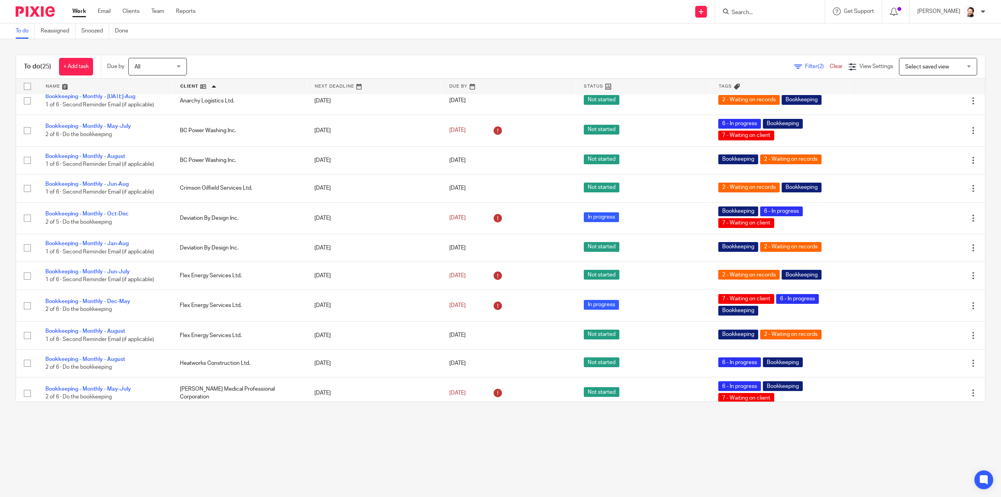
scroll to position [406, 0]
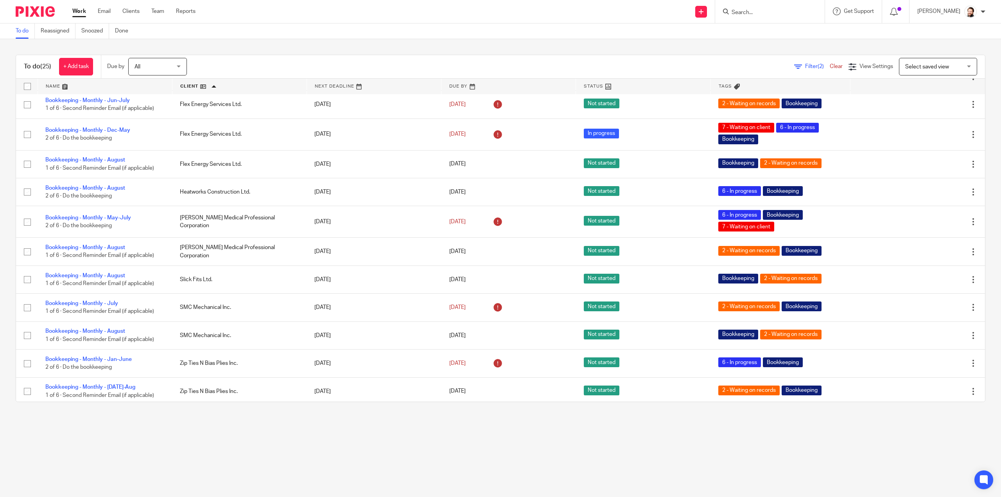
click at [752, 17] on div at bounding box center [769, 11] width 109 height 23
click at [752, 13] on input "Search" at bounding box center [766, 12] width 70 height 7
type input "smc"
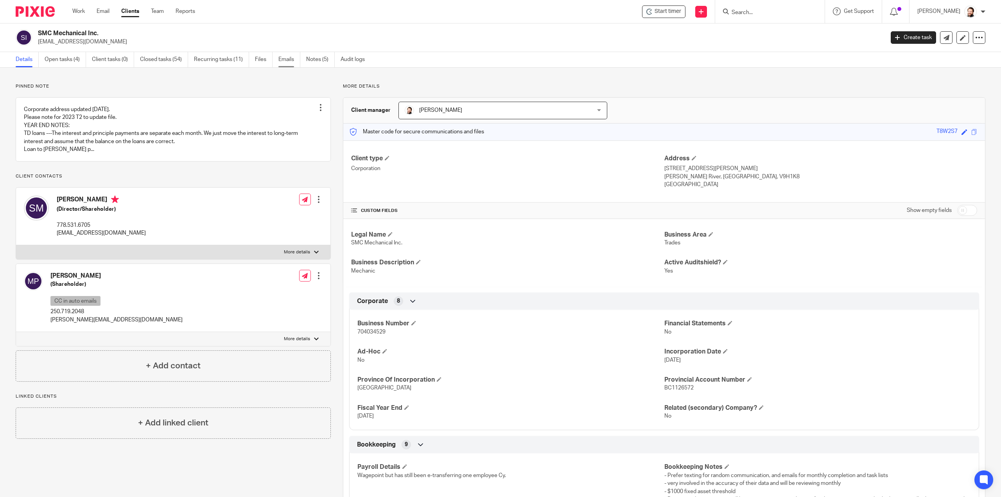
click at [285, 61] on link "Emails" at bounding box center [289, 59] width 22 height 15
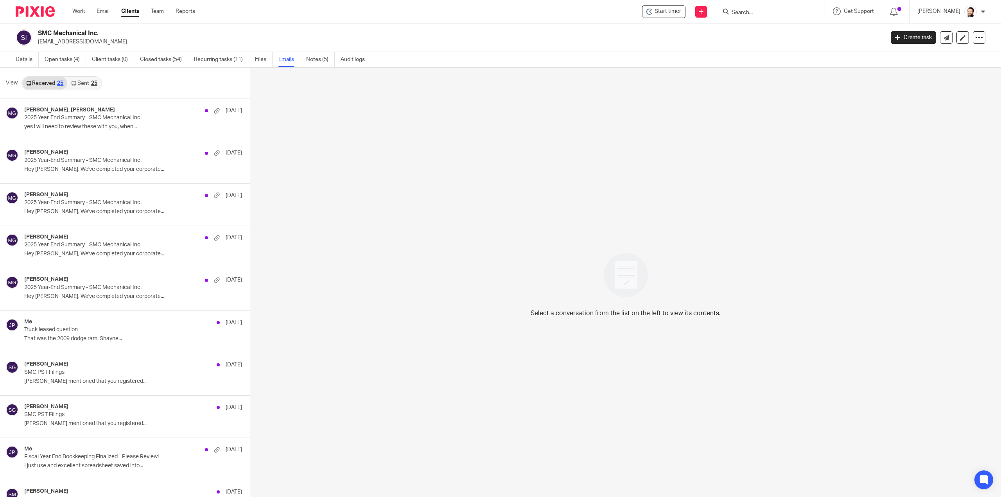
click at [80, 80] on link "Sent 25" at bounding box center [84, 83] width 34 height 13
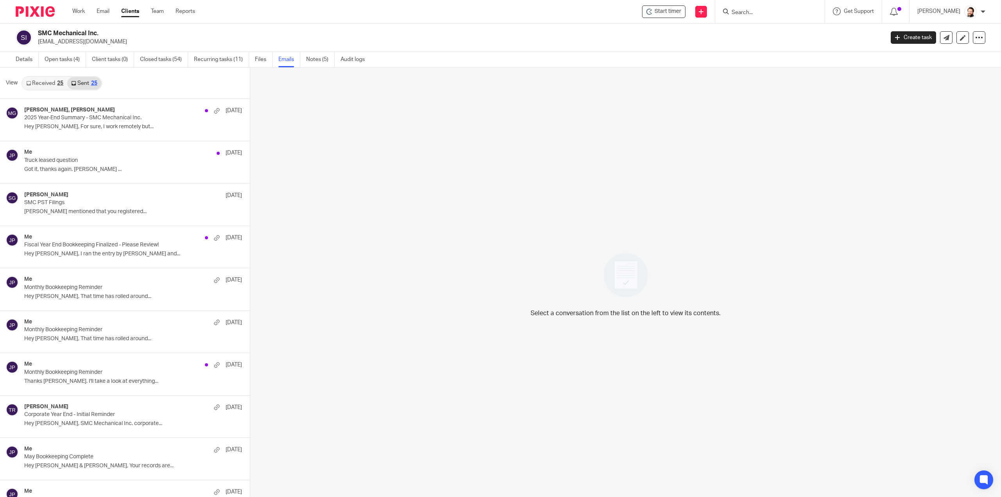
scroll to position [1, 0]
click at [59, 123] on p "Hey [PERSON_NAME], For sure, I work remotely but..." at bounding box center [121, 126] width 194 height 7
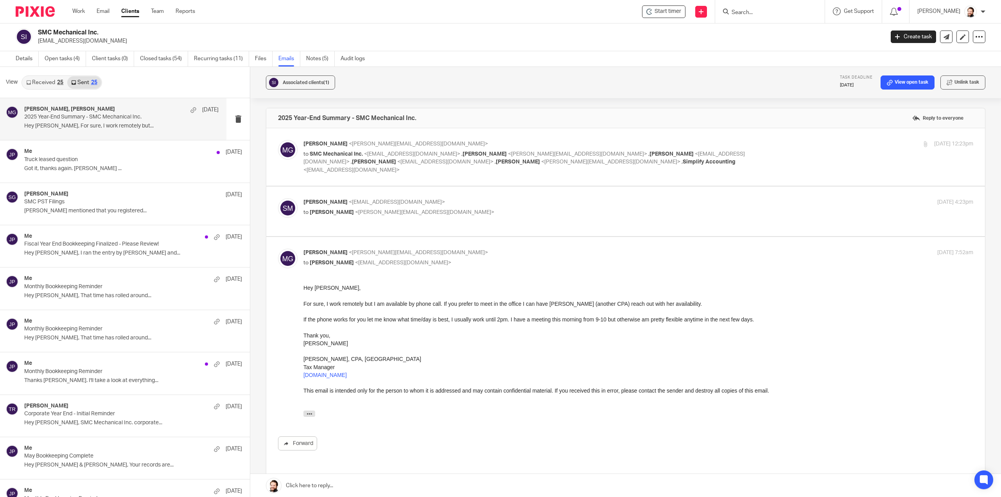
scroll to position [0, 0]
click at [365, 220] on label at bounding box center [625, 211] width 718 height 50
click at [278, 198] on input "checkbox" at bounding box center [278, 198] width 0 height 0
checkbox input "true"
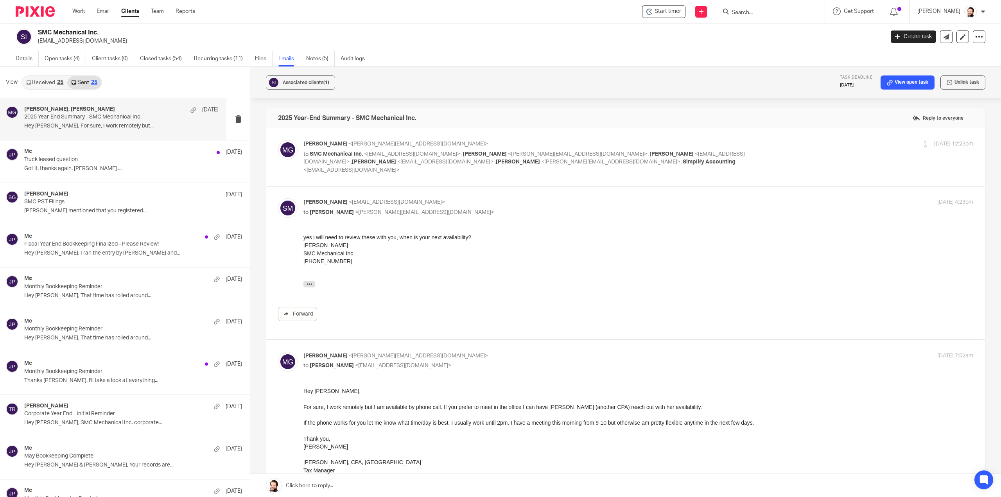
click at [443, 173] on label at bounding box center [625, 156] width 718 height 57
click at [278, 140] on input "checkbox" at bounding box center [278, 140] width 0 height 0
checkbox input "true"
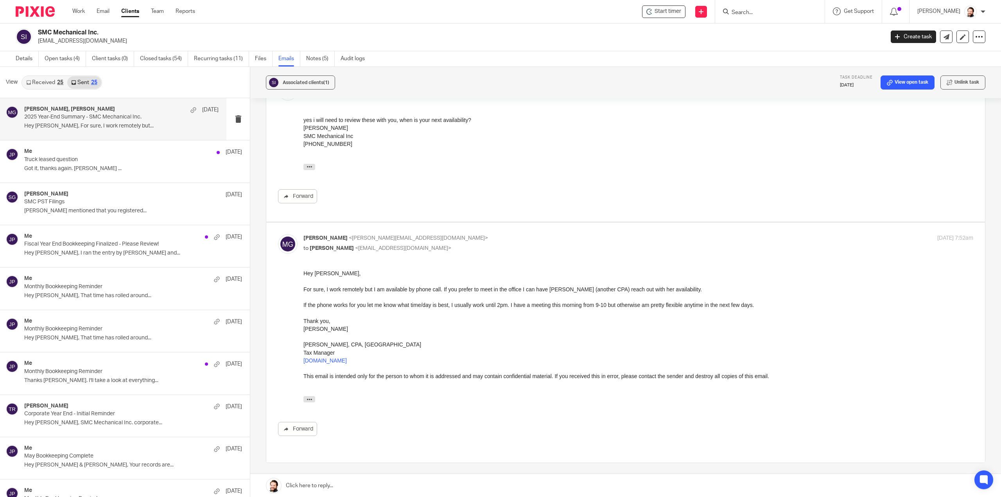
scroll to position [469, 0]
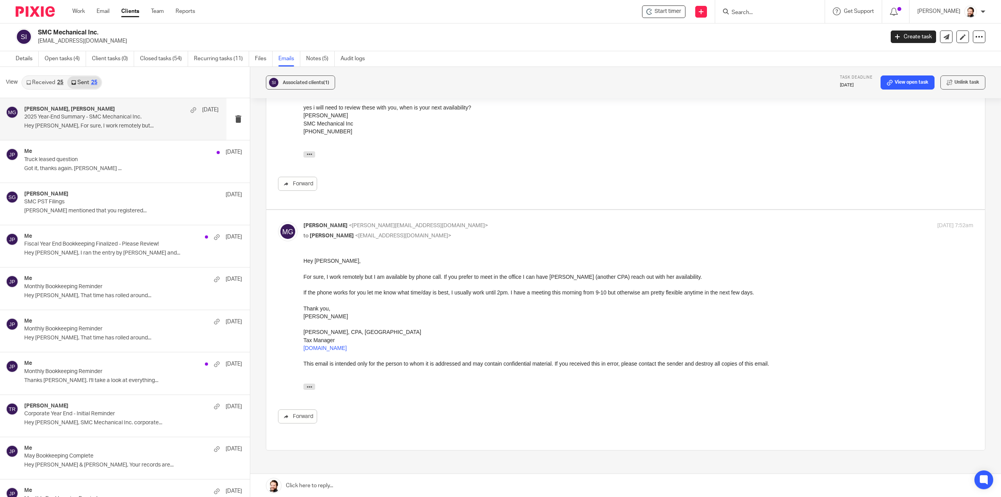
click at [46, 82] on link "Received 25" at bounding box center [44, 82] width 45 height 13
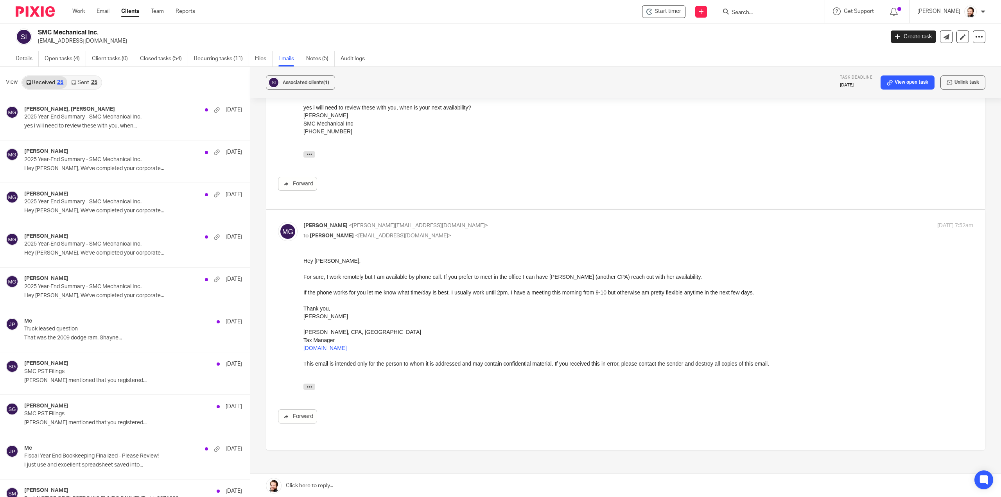
click at [81, 85] on link "Sent 25" at bounding box center [84, 82] width 34 height 13
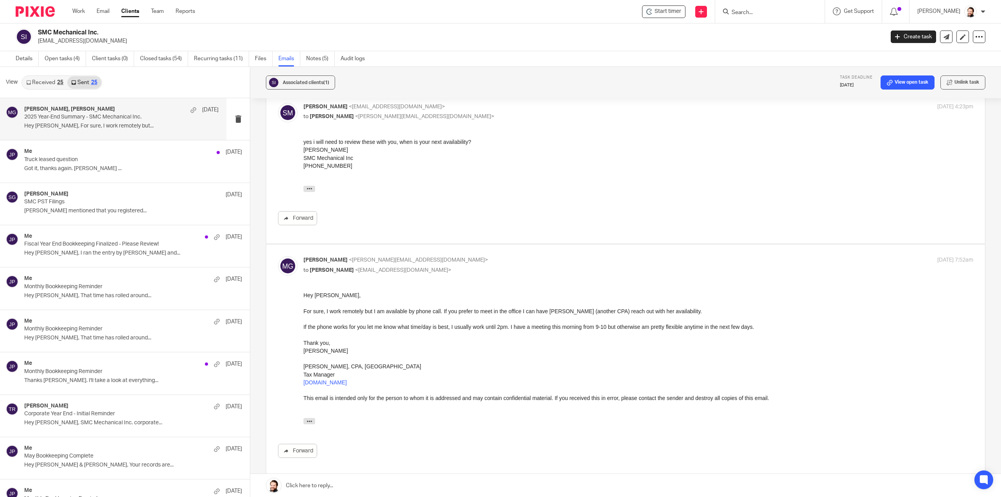
scroll to position [391, 0]
